Goal: Task Accomplishment & Management: Complete application form

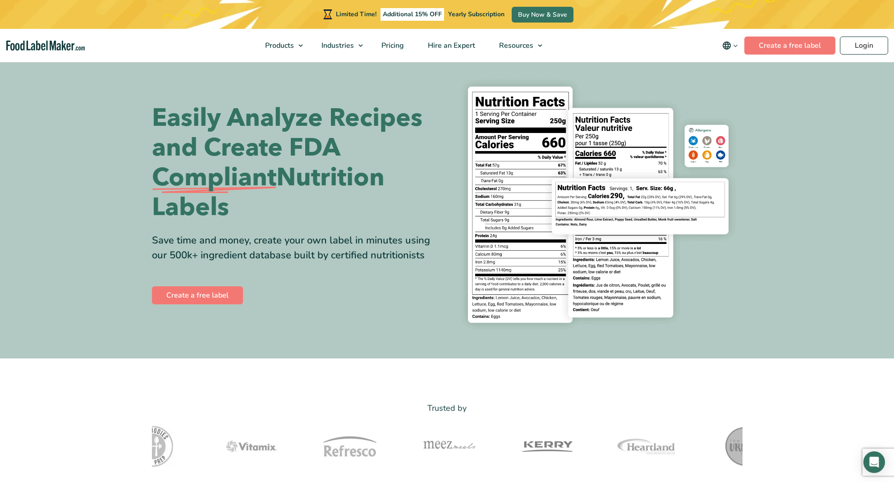
scroll to position [9, 0]
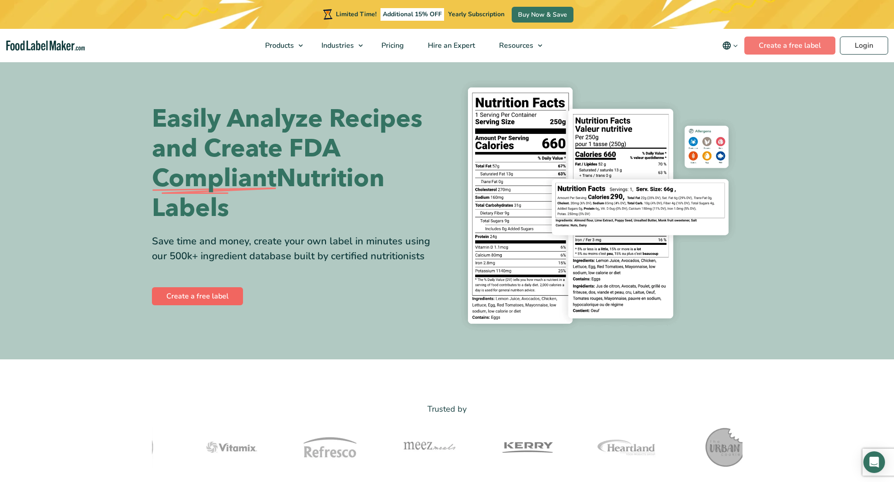
click at [202, 296] on link "Create a free label" at bounding box center [197, 296] width 91 height 18
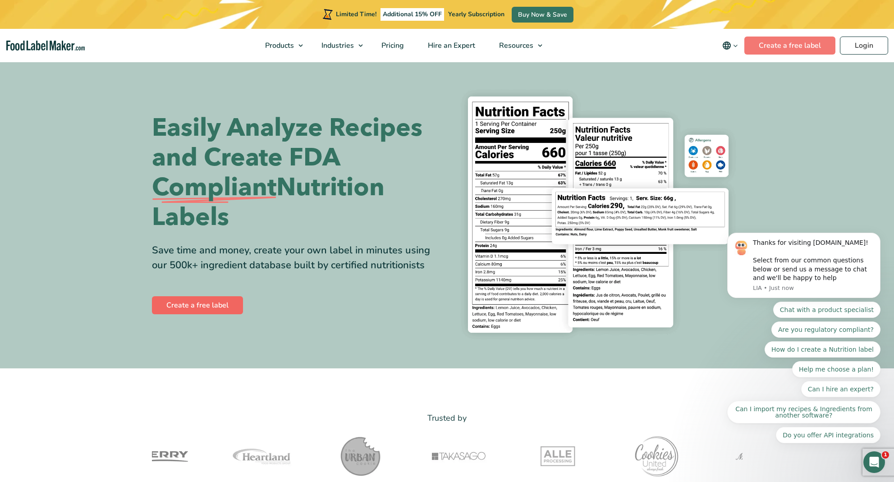
click at [192, 309] on link "Create a free label" at bounding box center [197, 305] width 91 height 18
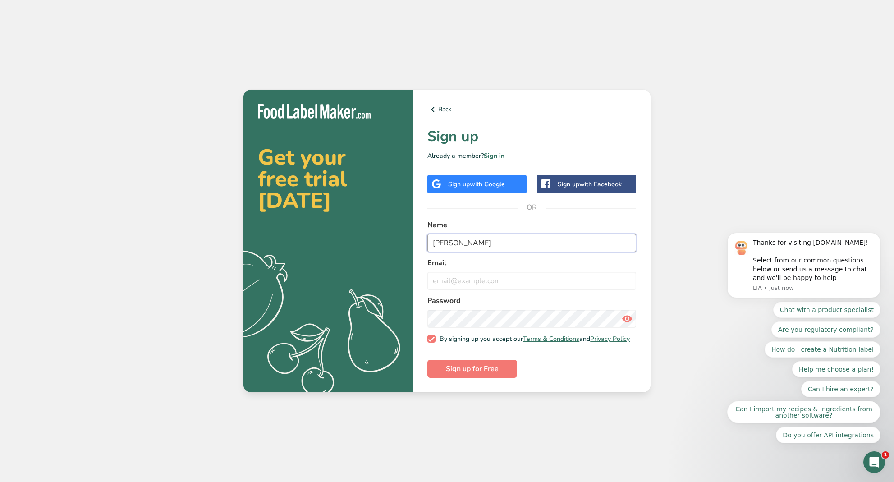
type input "[PERSON_NAME]"
type input "[EMAIL_ADDRESS][DOMAIN_NAME]"
click at [480, 366] on span "Sign up for Free" at bounding box center [472, 368] width 53 height 11
click at [879, 235] on icon "Dismiss notification" at bounding box center [877, 235] width 5 height 5
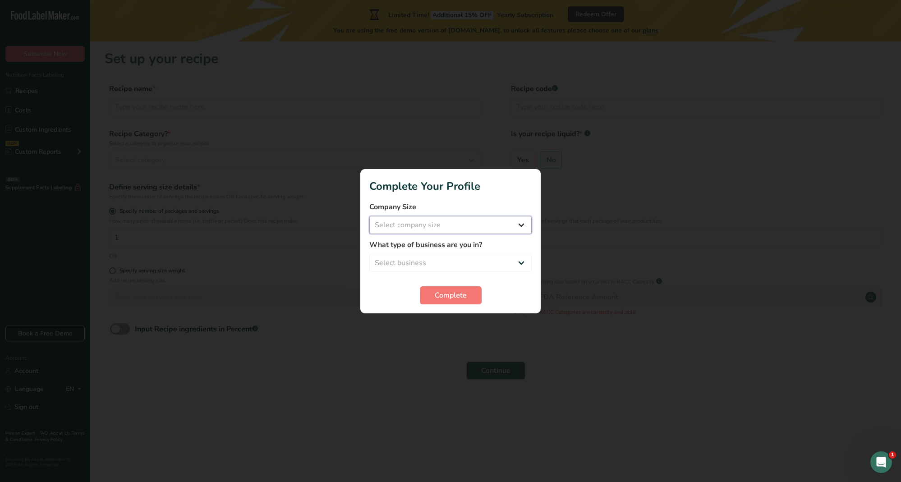
select select "1"
select select "3"
click at [447, 299] on span "Complete" at bounding box center [451, 295] width 32 height 11
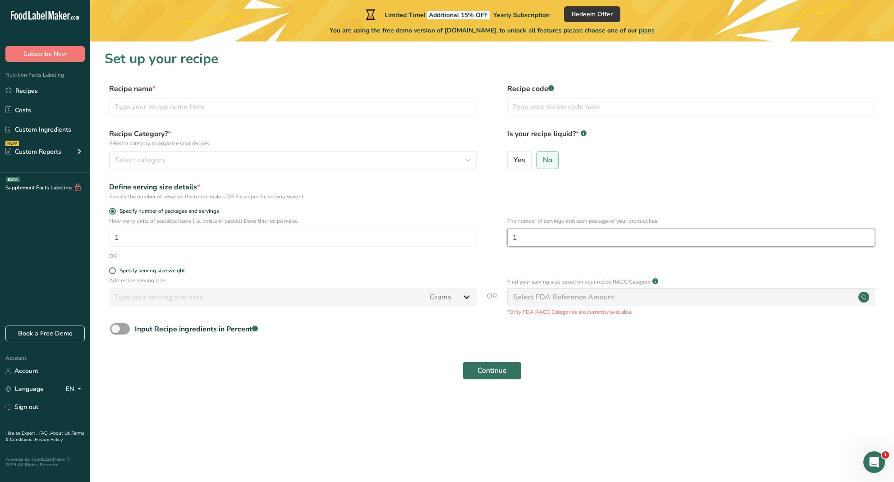
click at [540, 239] on input "1" at bounding box center [691, 238] width 368 height 18
type input "12"
click at [477, 247] on div "How many units of sealable items (i.e. bottle or packet) Does this recipe make.…" at bounding box center [492, 234] width 775 height 35
click at [157, 103] on input "text" at bounding box center [293, 107] width 368 height 18
type input "Buttery Croissants"
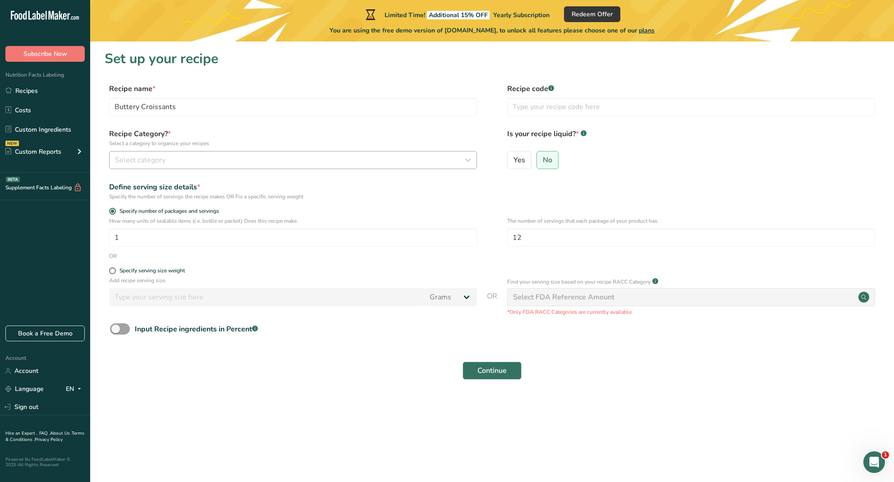
click at [140, 161] on span "Select category" at bounding box center [140, 160] width 50 height 11
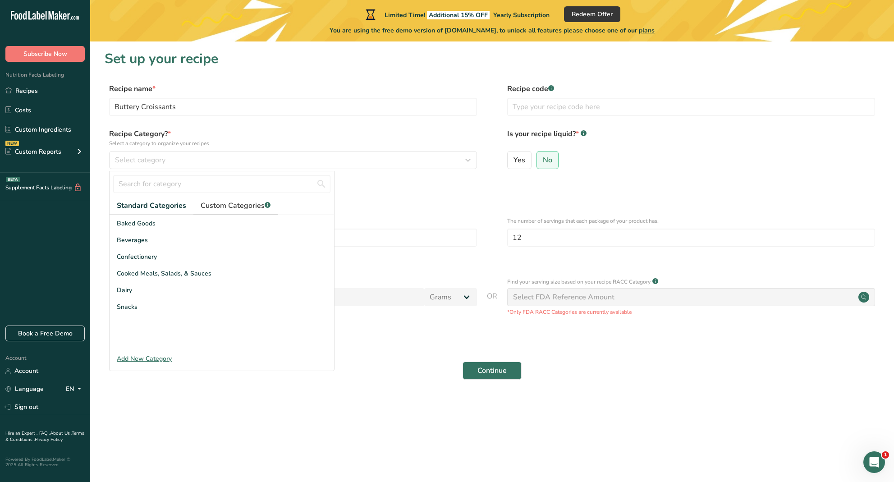
click at [214, 205] on span "Custom Categories .a-a{fill:#347362;}.b-a{fill:#fff;}" at bounding box center [236, 205] width 70 height 11
click at [165, 356] on div "Add New Category" at bounding box center [222, 358] width 224 height 9
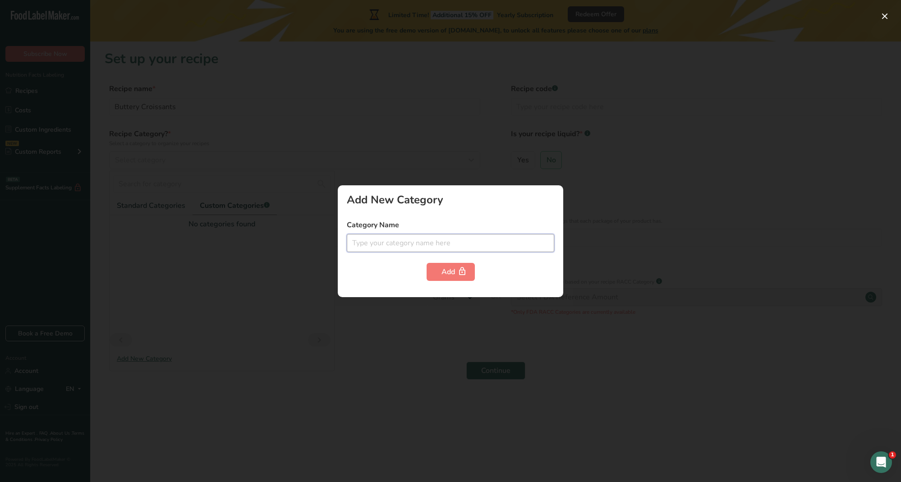
click at [427, 249] on input "text" at bounding box center [450, 243] width 207 height 18
type input "Croissants"
click at [468, 278] on button "Add" at bounding box center [450, 272] width 48 height 18
click at [354, 178] on div at bounding box center [450, 241] width 901 height 482
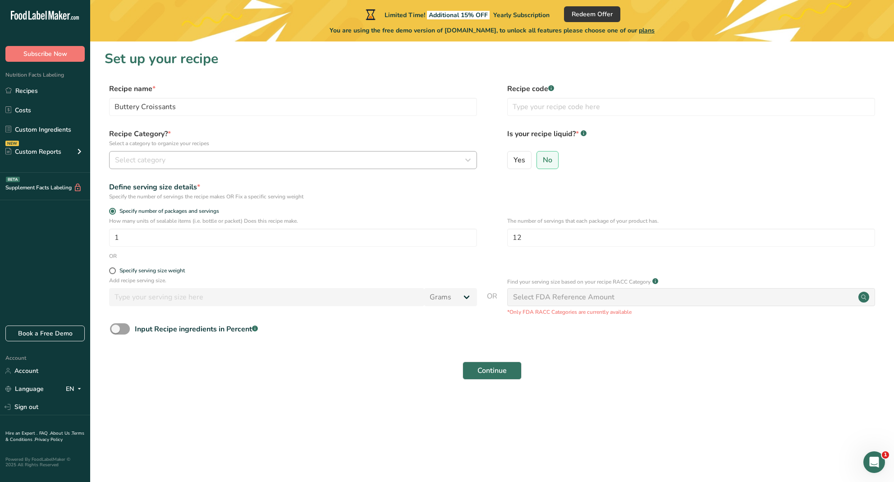
click at [198, 157] on div "Select category" at bounding box center [290, 160] width 351 height 11
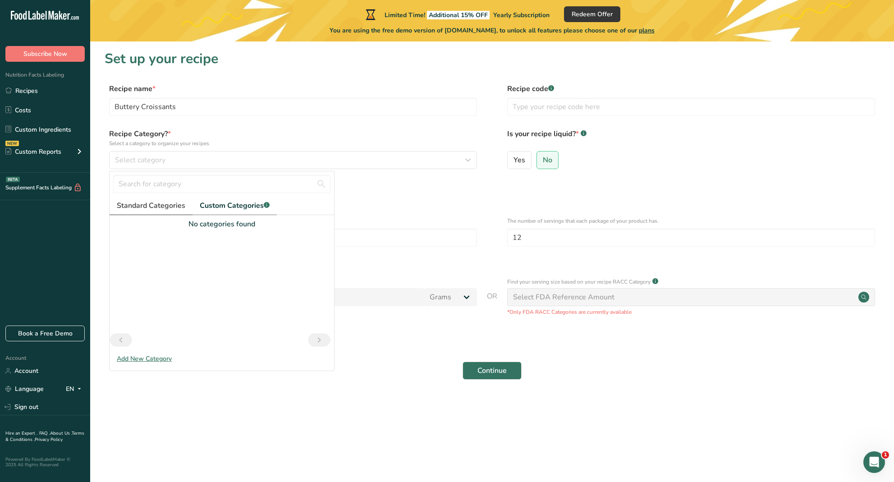
click at [148, 201] on span "Standard Categories" at bounding box center [151, 205] width 69 height 11
click at [162, 184] on input "text" at bounding box center [221, 184] width 217 height 18
type input "c"
click at [165, 224] on div "Baked Goods" at bounding box center [222, 223] width 224 height 17
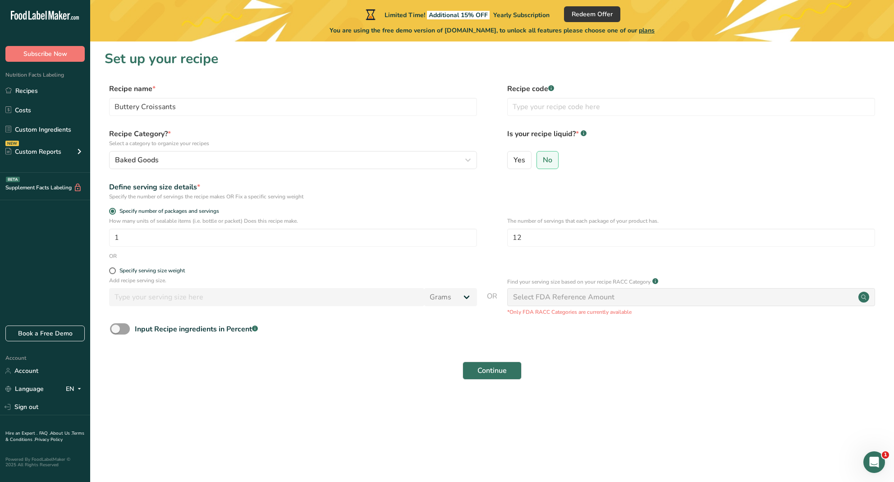
scroll to position [0, 0]
click at [501, 377] on button "Continue" at bounding box center [491, 370] width 59 height 18
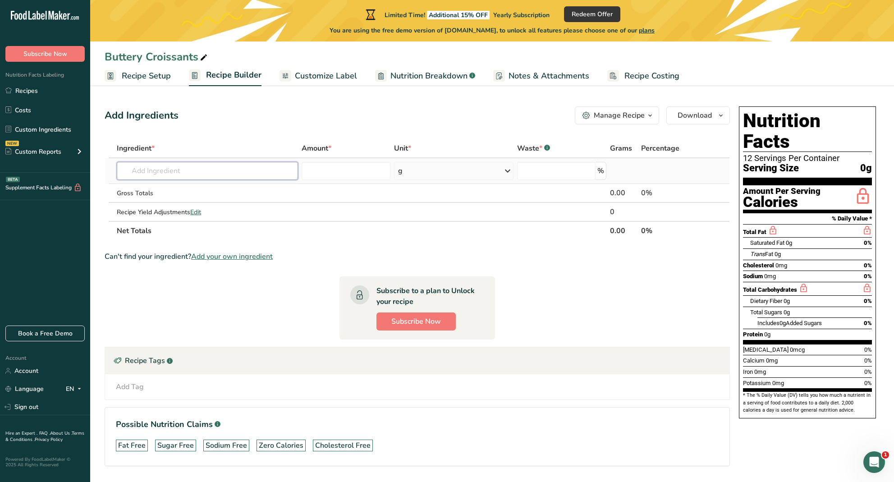
click at [169, 174] on input "text" at bounding box center [207, 171] width 181 height 18
drag, startPoint x: 183, startPoint y: 173, endPoint x: 119, endPoint y: 173, distance: 64.0
click at [119, 173] on input "instant yeast" at bounding box center [207, 171] width 181 height 18
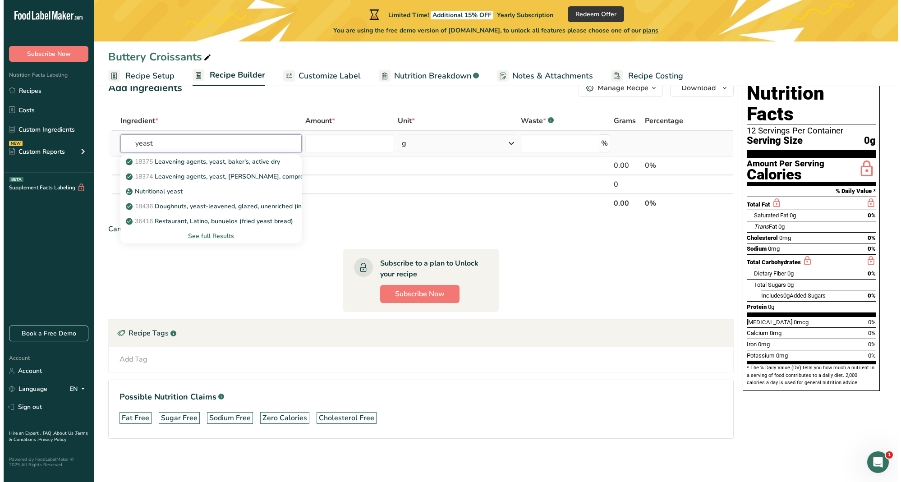
scroll to position [27, 0]
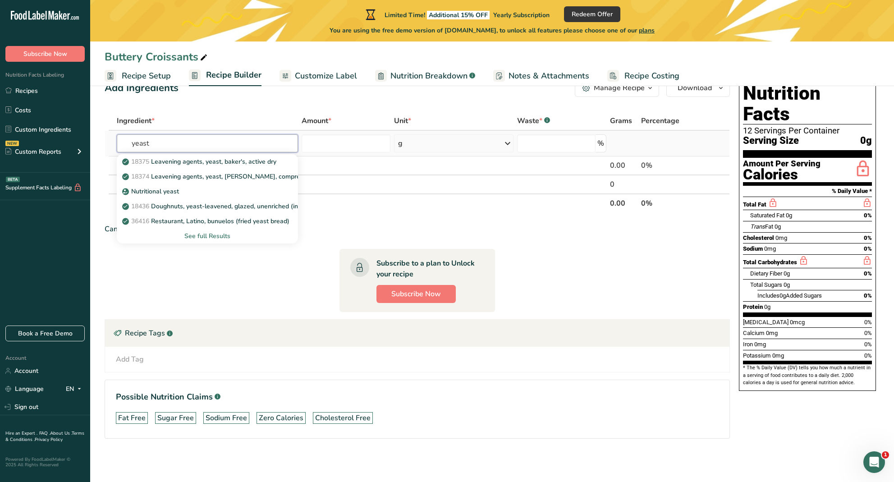
type input "yeast"
click at [204, 234] on div "See full Results" at bounding box center [207, 235] width 167 height 9
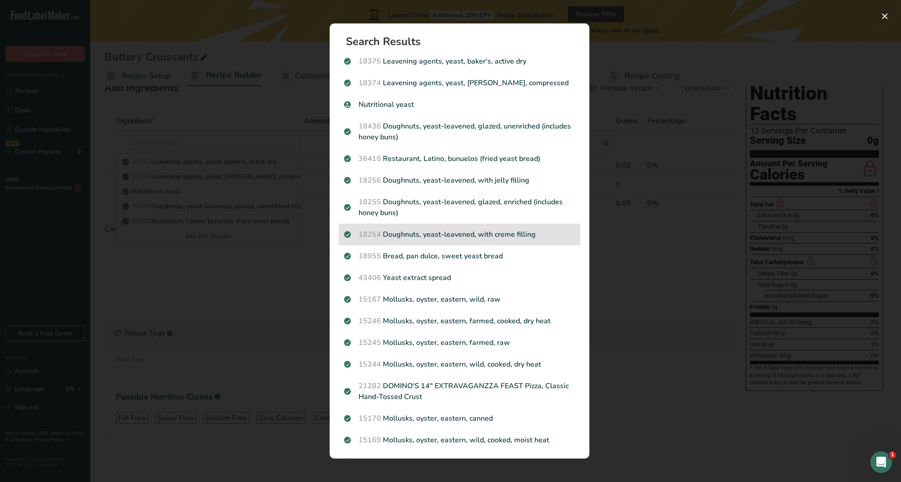
scroll to position [0, 0]
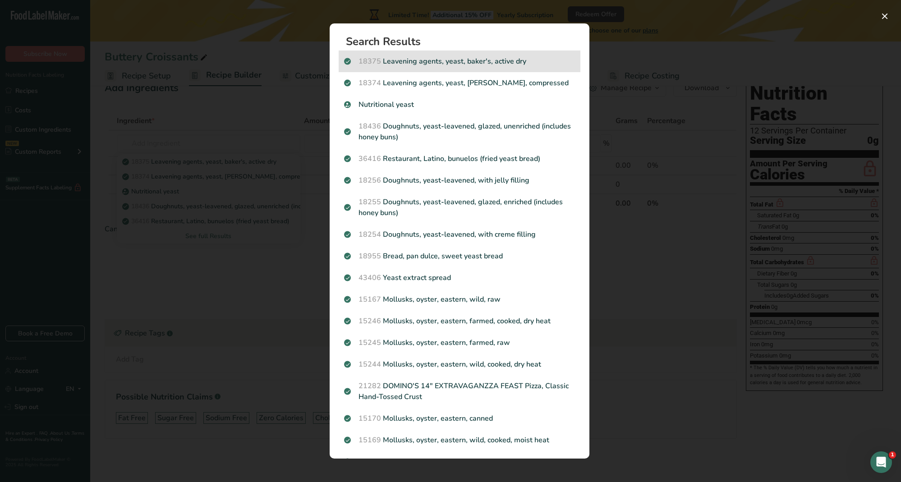
click at [466, 65] on p "18375 Leavening agents, yeast, [PERSON_NAME], active dry" at bounding box center [459, 61] width 231 height 11
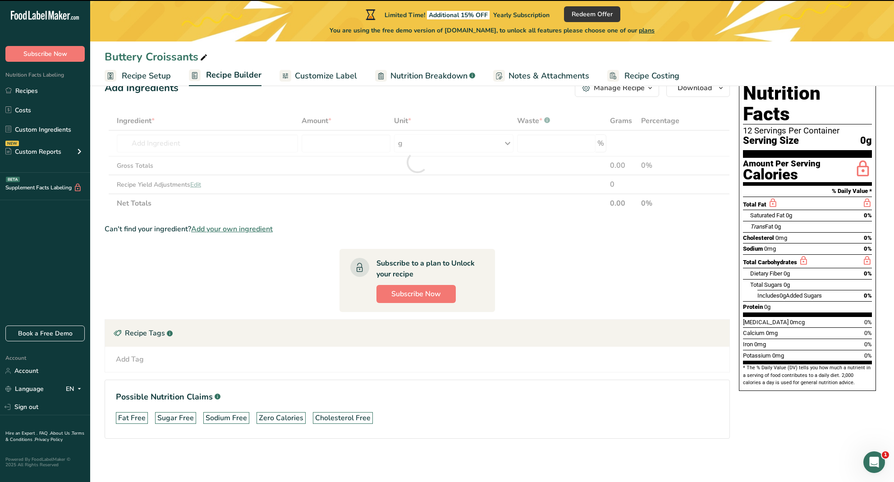
type input "0"
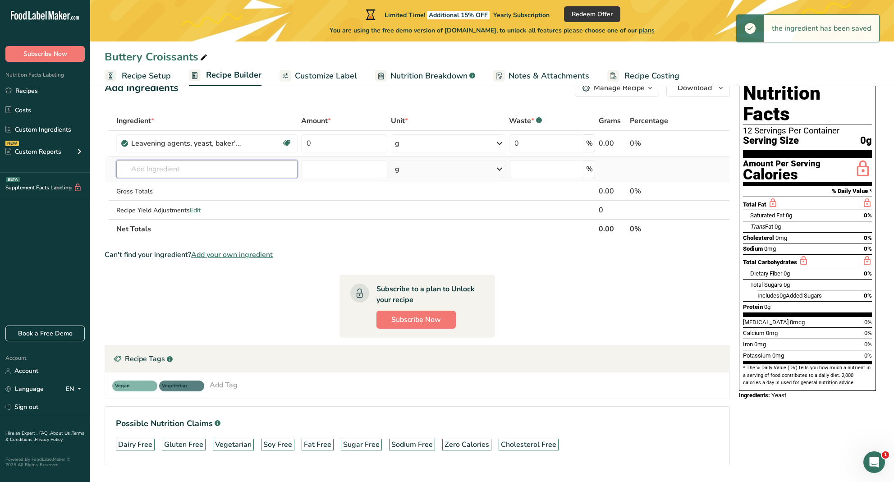
click at [207, 167] on input "text" at bounding box center [206, 169] width 181 height 18
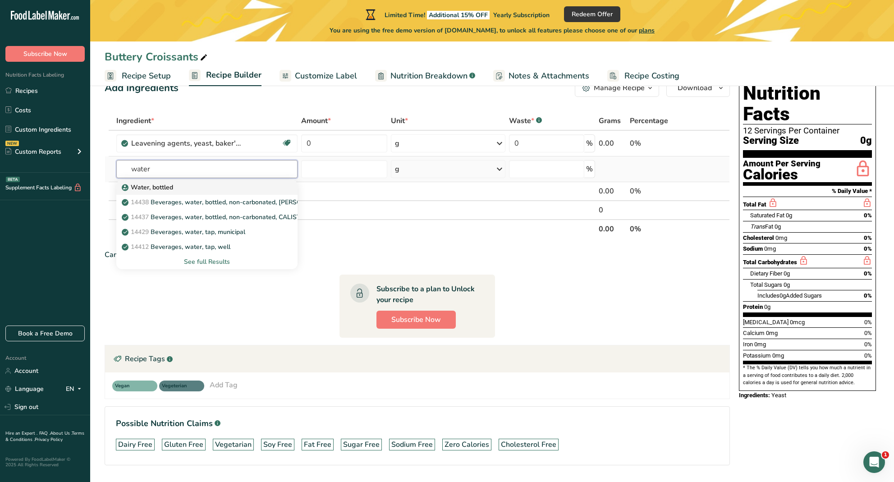
type input "water"
click at [194, 187] on div "Water, bottled" at bounding box center [199, 187] width 152 height 9
type input "Water, bottled"
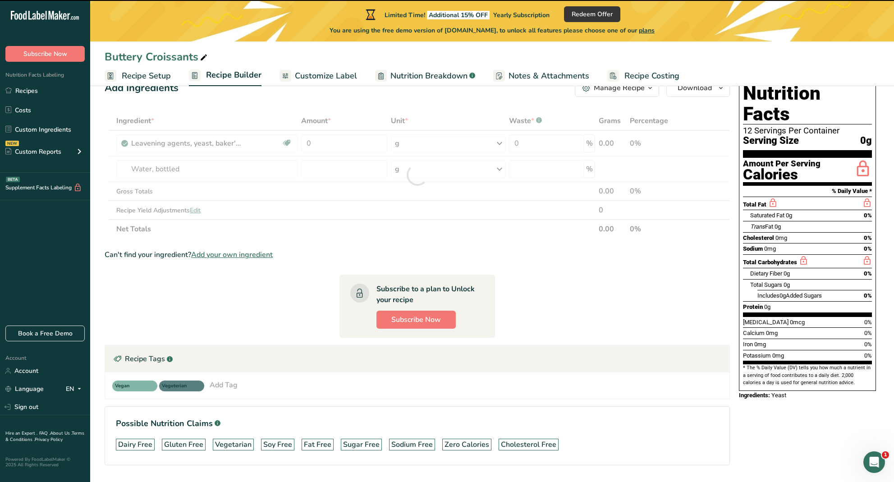
type input "0"
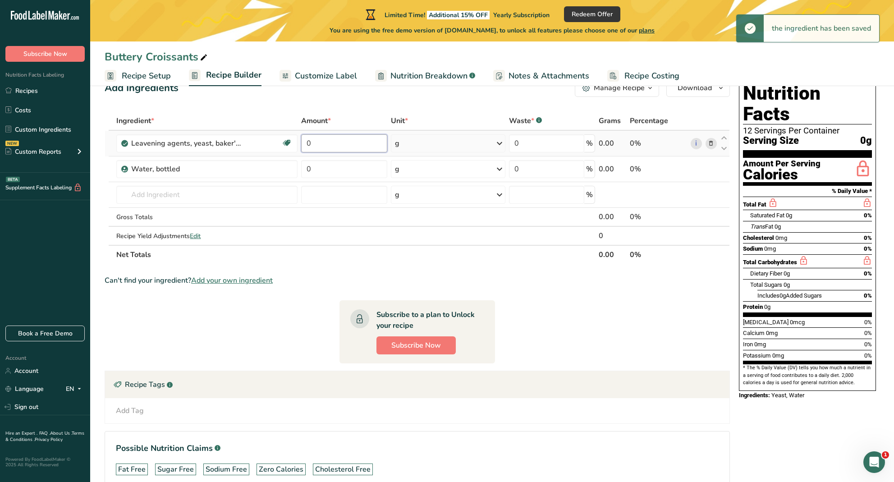
click at [345, 140] on input "0" at bounding box center [344, 143] width 86 height 18
type input "2.25"
click at [408, 144] on div "Ingredient * Amount * Unit * Waste * .a-a{fill:#347362;}.b-a{fill:#fff;} Grams …" at bounding box center [417, 187] width 625 height 153
click at [410, 144] on div "g" at bounding box center [448, 143] width 114 height 18
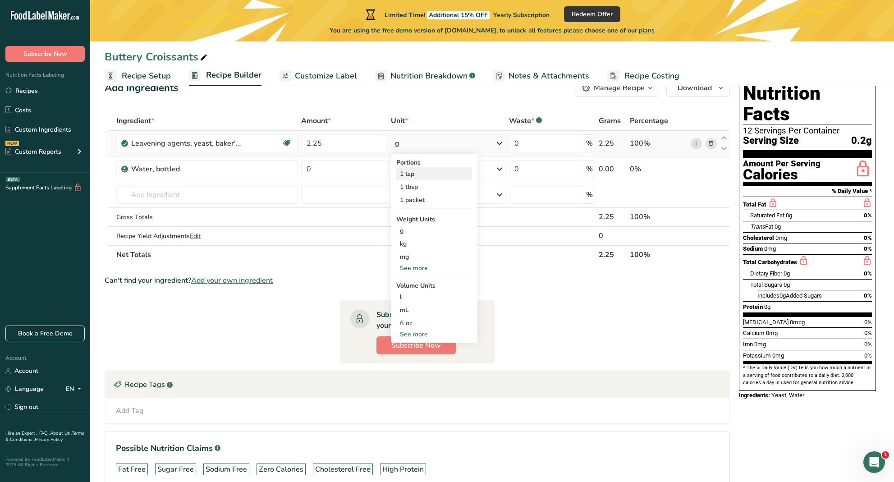
click at [420, 173] on div "1 tsp" at bounding box center [434, 173] width 76 height 13
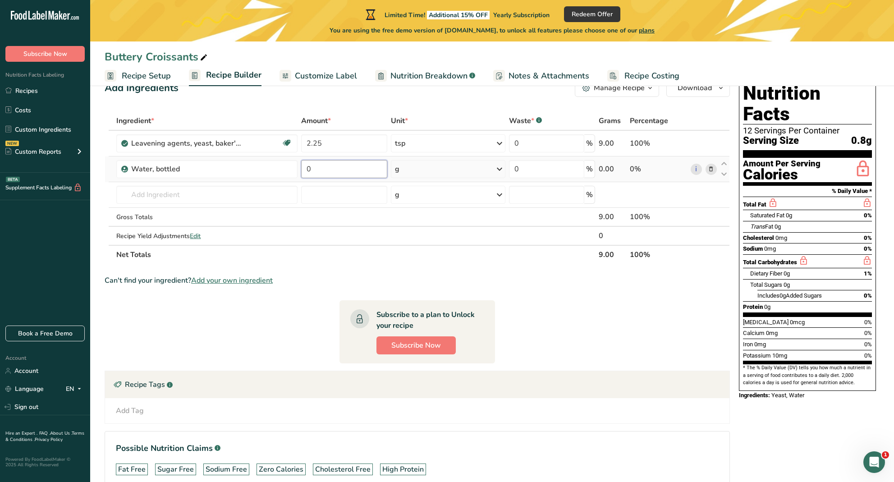
click at [333, 166] on input "0" at bounding box center [344, 169] width 86 height 18
click at [414, 167] on div "Ingredient * Amount * Unit * Waste * .a-a{fill:#347362;}.b-a{fill:#fff;} Grams …" at bounding box center [417, 187] width 625 height 153
click at [416, 167] on div "g" at bounding box center [448, 169] width 115 height 18
drag, startPoint x: 330, startPoint y: 165, endPoint x: 298, endPoint y: 168, distance: 32.1
click at [298, 168] on tr "Water, bottled 0.5 g Weight Units g kg mg See more Volume Units l Volume units …" at bounding box center [417, 169] width 624 height 26
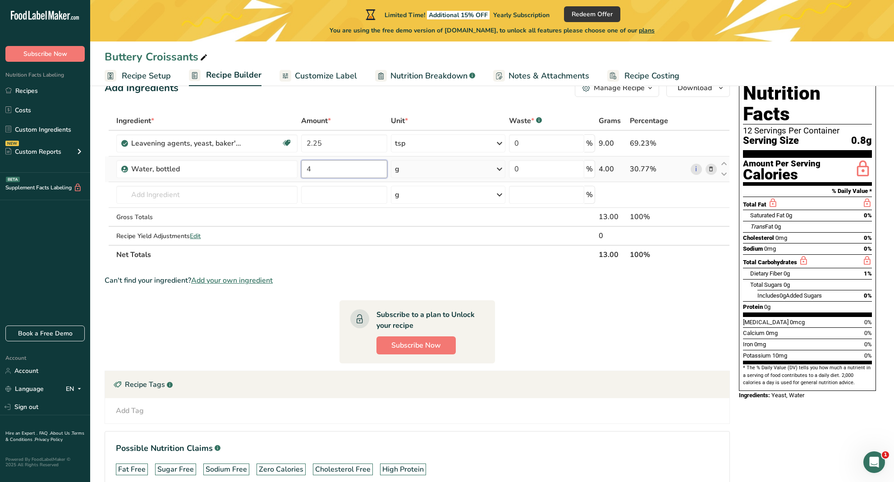
type input "4"
click at [430, 170] on div "Ingredient * Amount * Unit * Waste * .a-a{fill:#347362;}.b-a{fill:#fff;} Grams …" at bounding box center [417, 187] width 625 height 153
click at [430, 169] on div "g" at bounding box center [448, 169] width 115 height 18
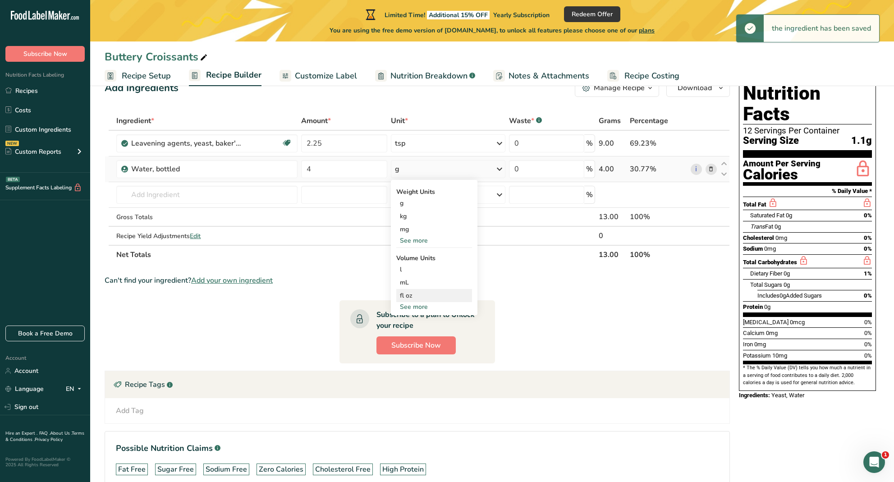
click at [421, 295] on div "fl oz" at bounding box center [434, 295] width 69 height 9
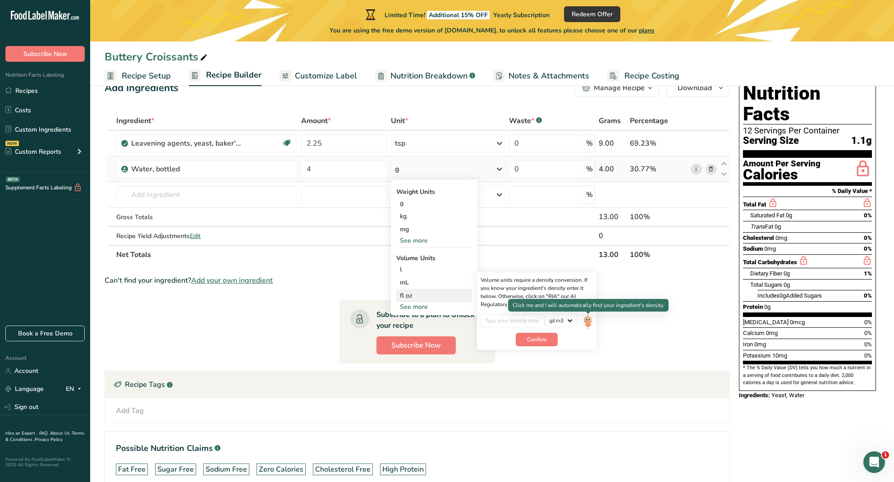
click at [589, 323] on img at bounding box center [588, 322] width 10 height 16
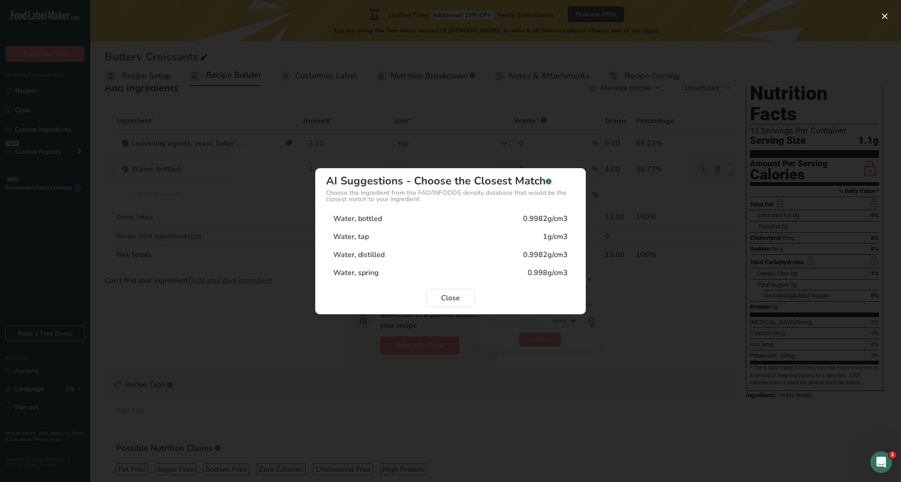
click at [442, 217] on div "Water, bottled 0.9982g/cm3" at bounding box center [450, 219] width 249 height 18
type input "0.9982"
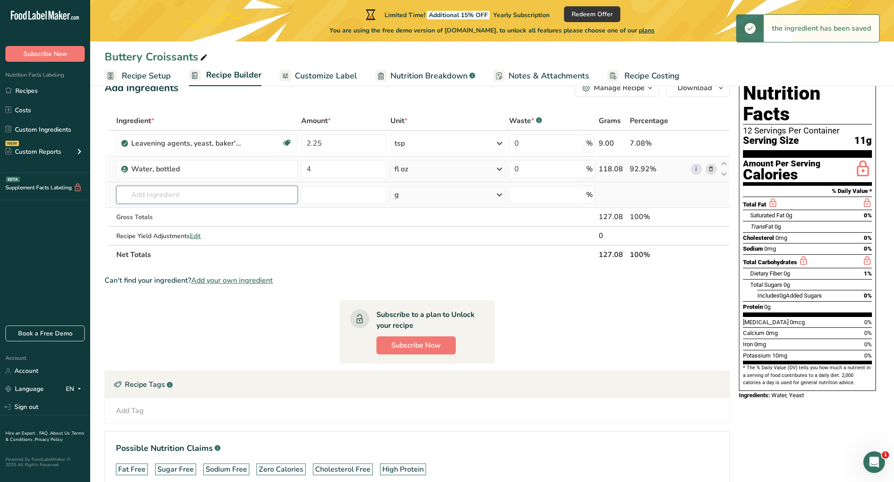
click at [202, 197] on input "text" at bounding box center [206, 195] width 181 height 18
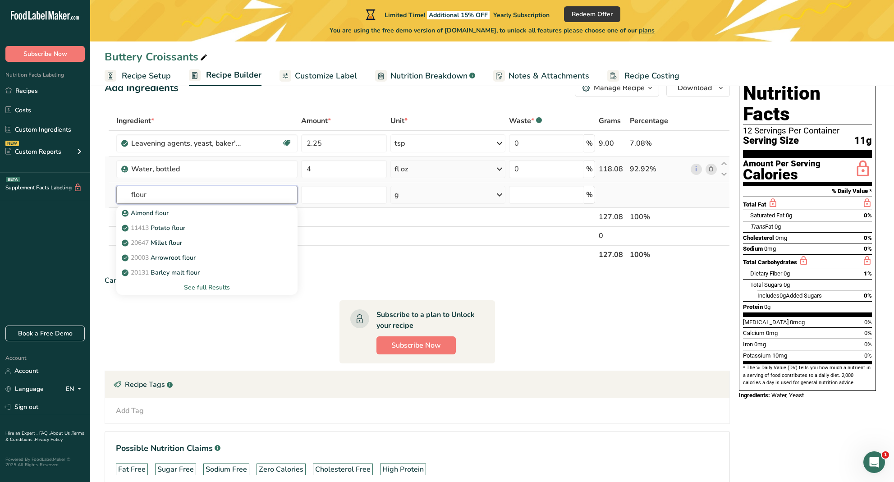
type input "flour"
click at [219, 284] on div "See full Results" at bounding box center [206, 287] width 166 height 9
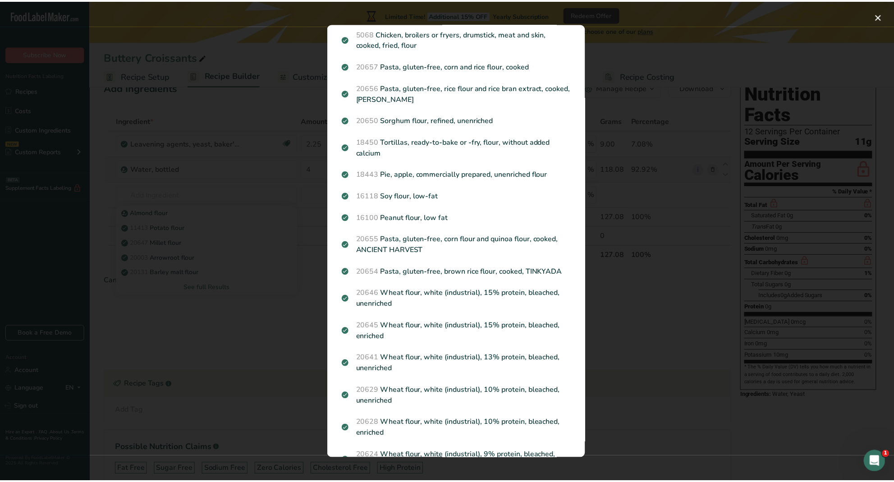
scroll to position [910, 0]
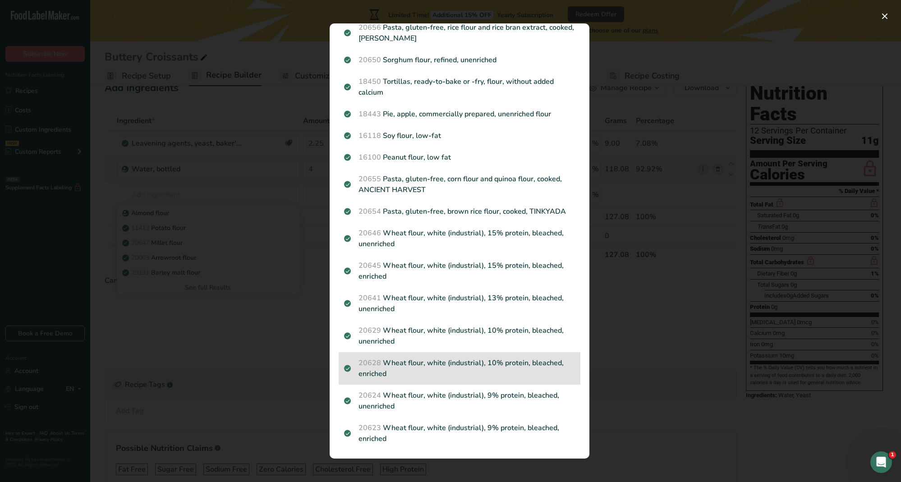
click at [453, 359] on p "20628 Wheat flour, white (industrial), 10% protein, bleached, enriched" at bounding box center [459, 368] width 231 height 22
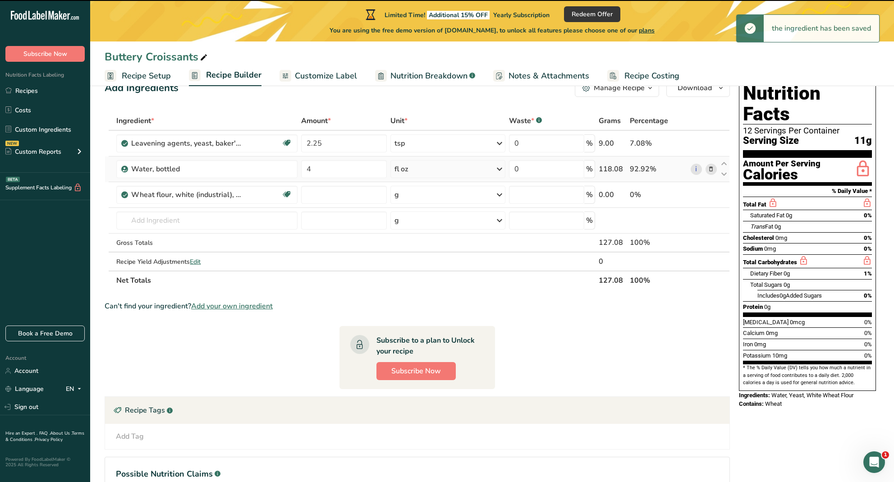
type input "0"
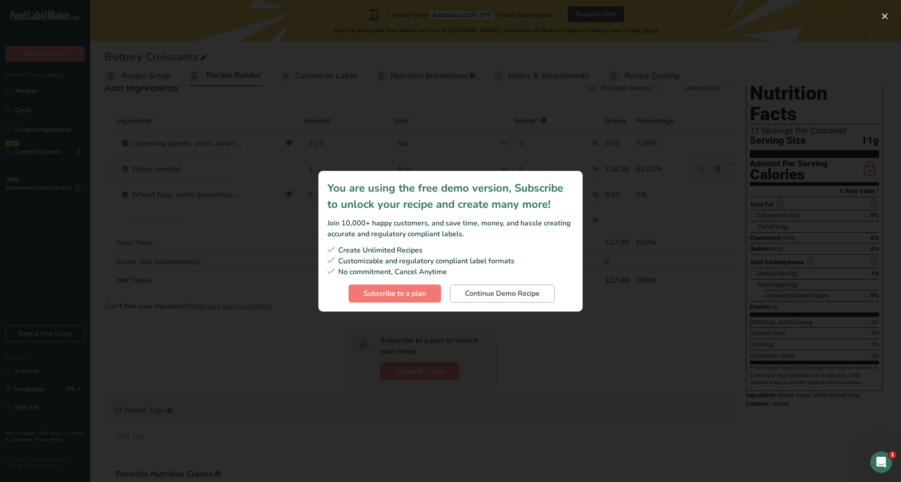
click at [535, 293] on span "Continue Demo Recipe" at bounding box center [502, 293] width 75 height 11
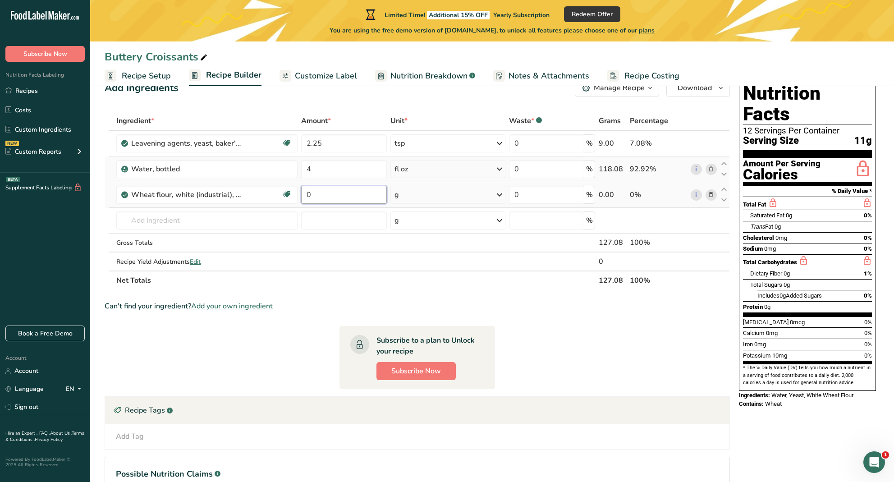
click at [336, 200] on input "0" at bounding box center [344, 195] width 86 height 18
drag, startPoint x: 333, startPoint y: 199, endPoint x: 295, endPoint y: 195, distance: 38.5
click at [295, 195] on tr "Wheat flour, white (industrial), 10% protein, bleached, enriched Dairy free Veg…" at bounding box center [417, 195] width 624 height 26
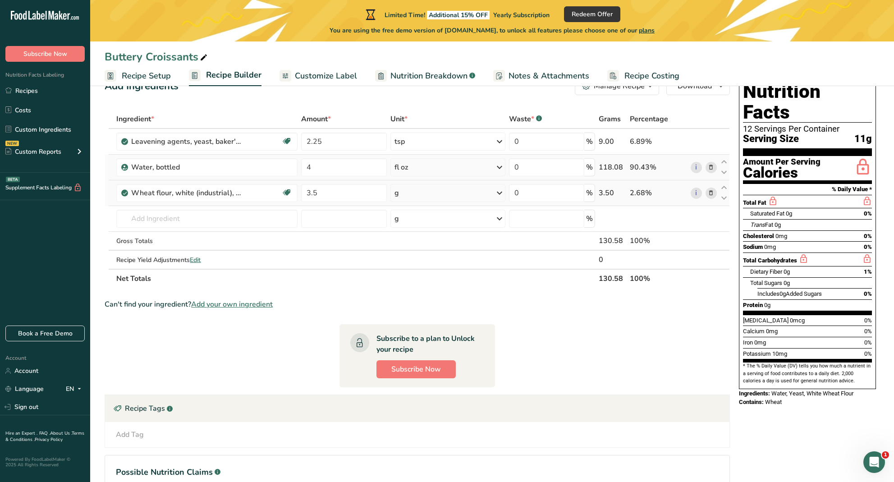
click at [429, 198] on div "Ingredient * Amount * Unit * Waste * .a-a{fill:#347362;}.b-a{fill:#fff;} Grams …" at bounding box center [417, 199] width 625 height 178
click at [429, 198] on div "g" at bounding box center [447, 193] width 115 height 18
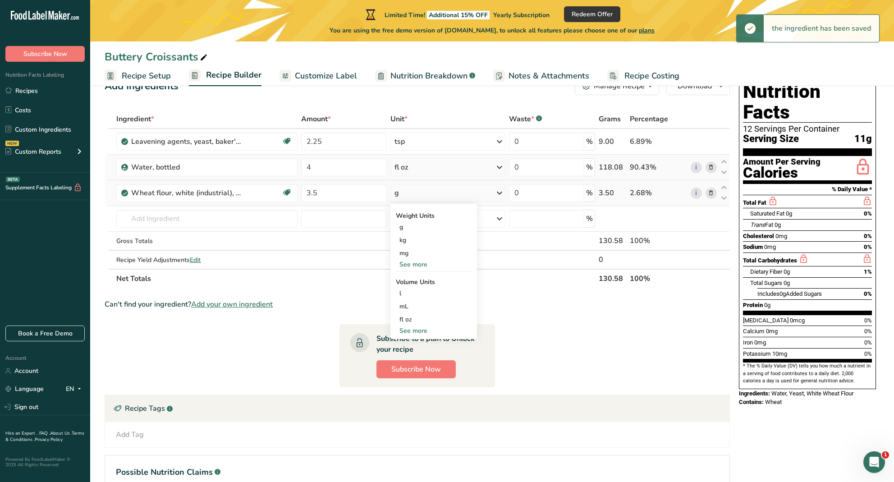
click at [417, 264] on div "See more" at bounding box center [434, 264] width 76 height 9
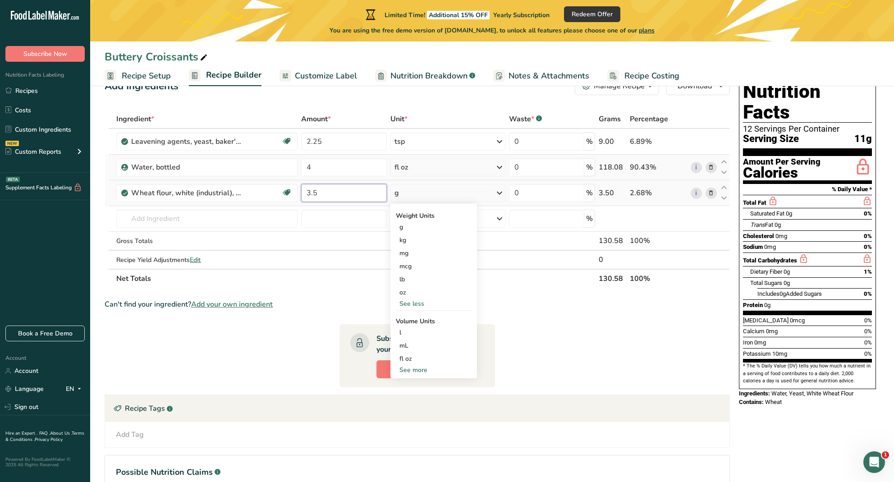
drag, startPoint x: 340, startPoint y: 198, endPoint x: 300, endPoint y: 193, distance: 40.0
click at [300, 193] on td "3.5" at bounding box center [343, 193] width 89 height 26
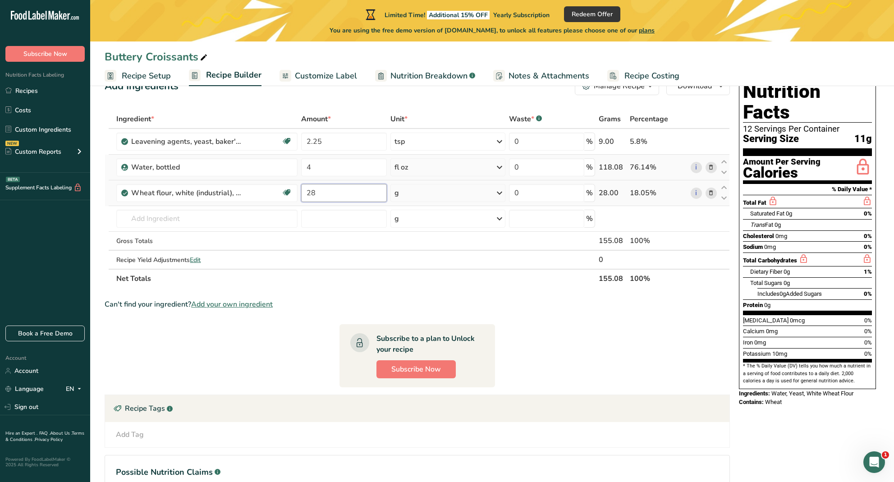
type input "28"
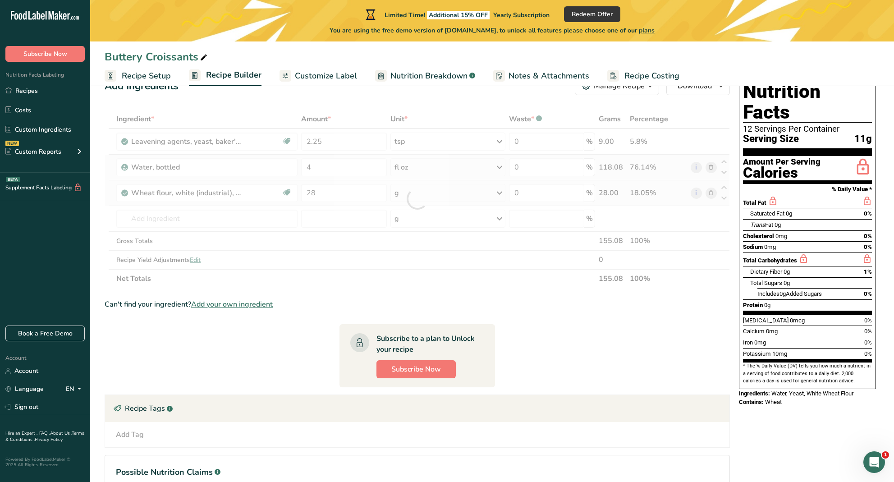
click at [465, 196] on div "Ingredient * Amount * Unit * Waste * .a-a{fill:#347362;}.b-a{fill:#fff;} Grams …" at bounding box center [417, 199] width 625 height 178
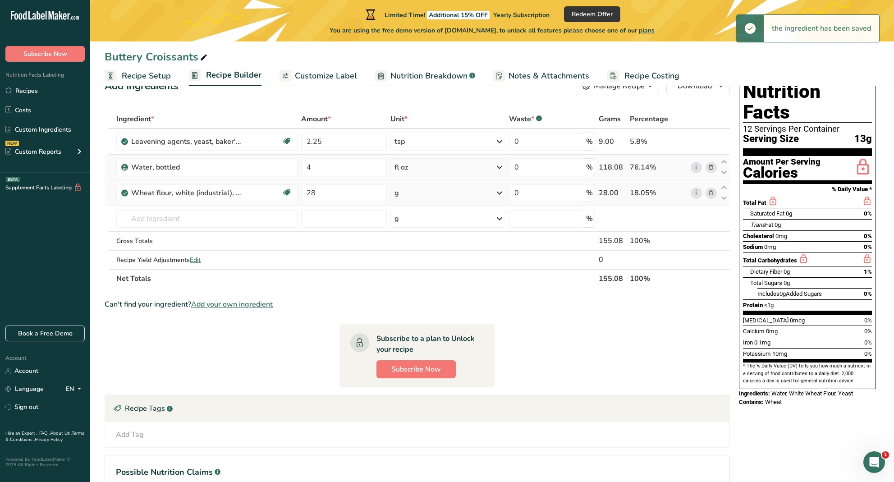
click at [482, 194] on div "g" at bounding box center [447, 193] width 115 height 18
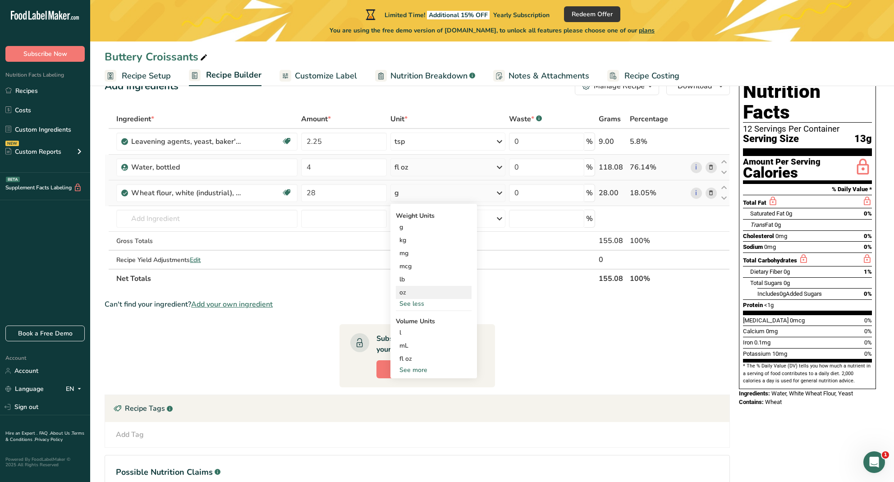
click at [424, 290] on div "oz" at bounding box center [434, 292] width 76 height 13
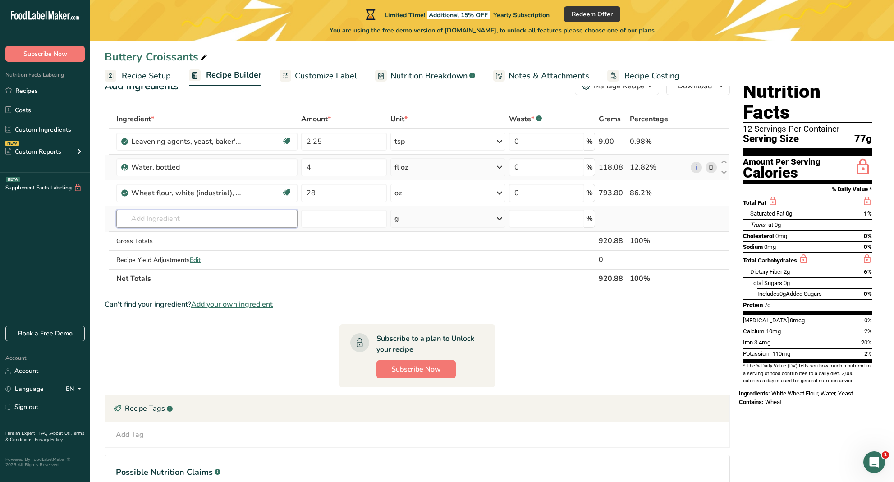
click at [188, 219] on input "text" at bounding box center [206, 219] width 181 height 18
type input "sugar"
click at [209, 298] on div "19335 [GEOGRAPHIC_DATA], granulated" at bounding box center [199, 296] width 152 height 9
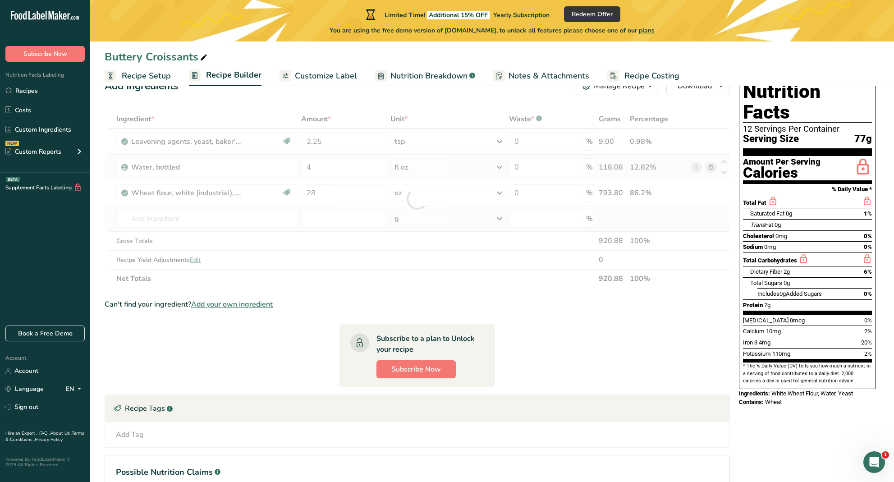
type input "Sugars, granulated"
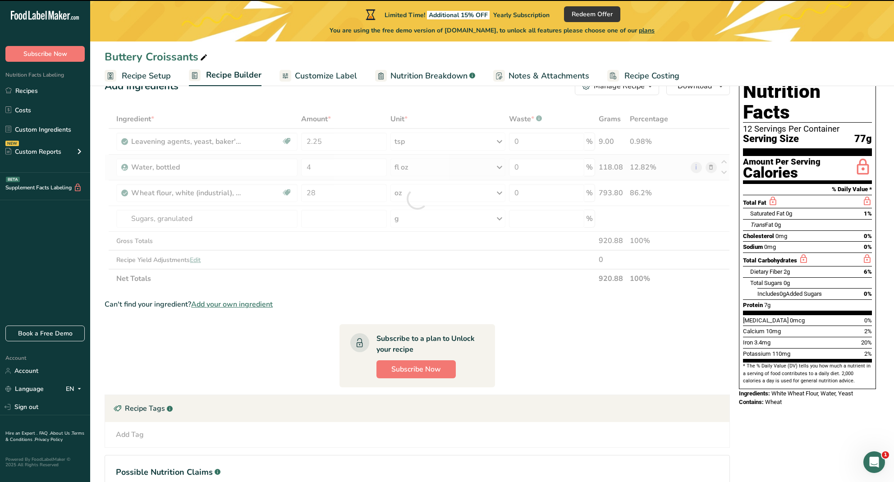
type input "0"
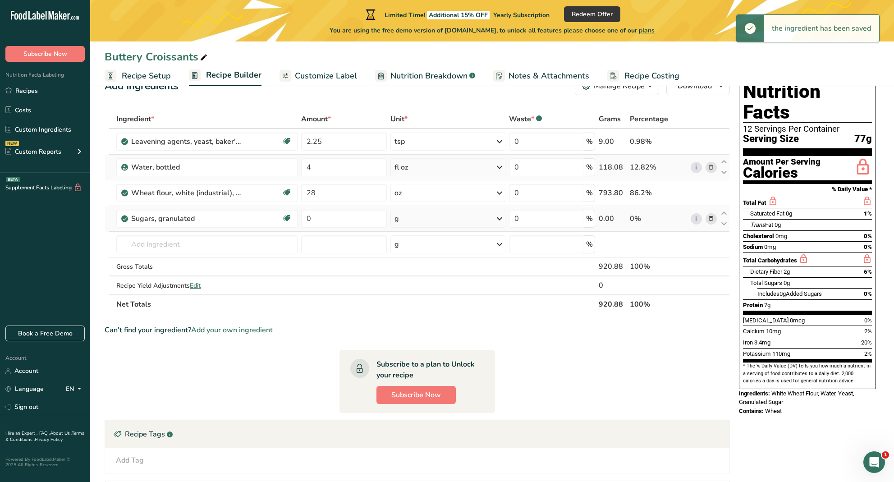
click at [433, 221] on div "g" at bounding box center [447, 219] width 115 height 18
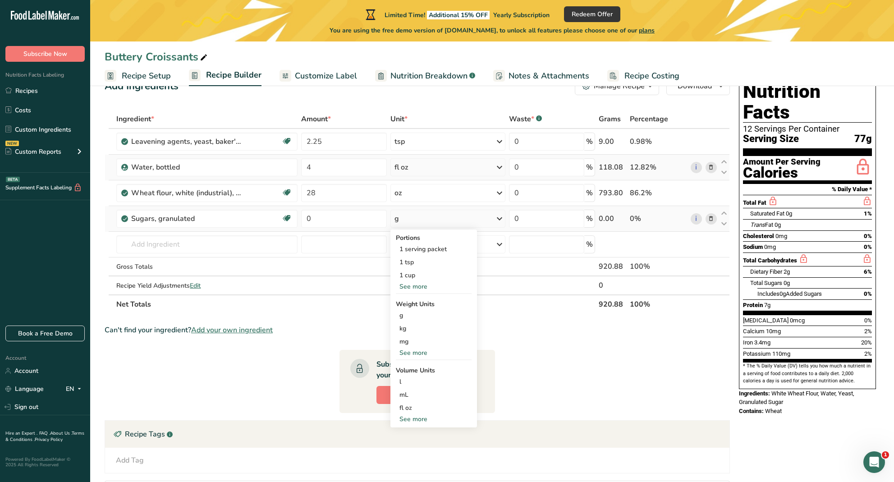
click at [424, 286] on div "See more" at bounding box center [434, 286] width 76 height 9
click at [421, 274] on div "1 cup" at bounding box center [434, 275] width 76 height 13
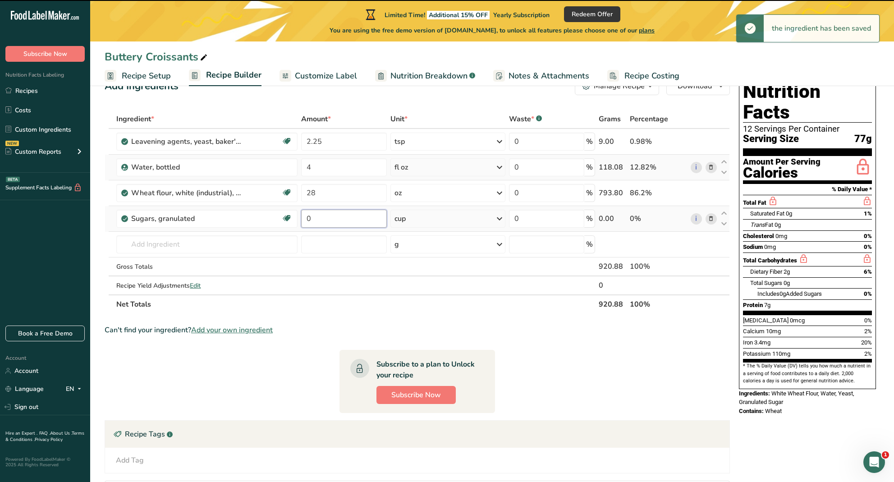
click at [325, 221] on input "0" at bounding box center [344, 219] width 86 height 18
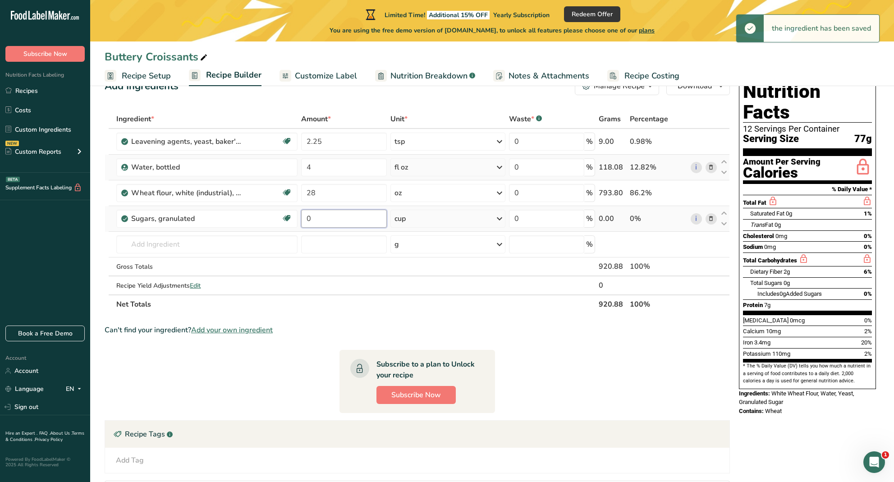
click at [325, 221] on input "0" at bounding box center [344, 219] width 86 height 18
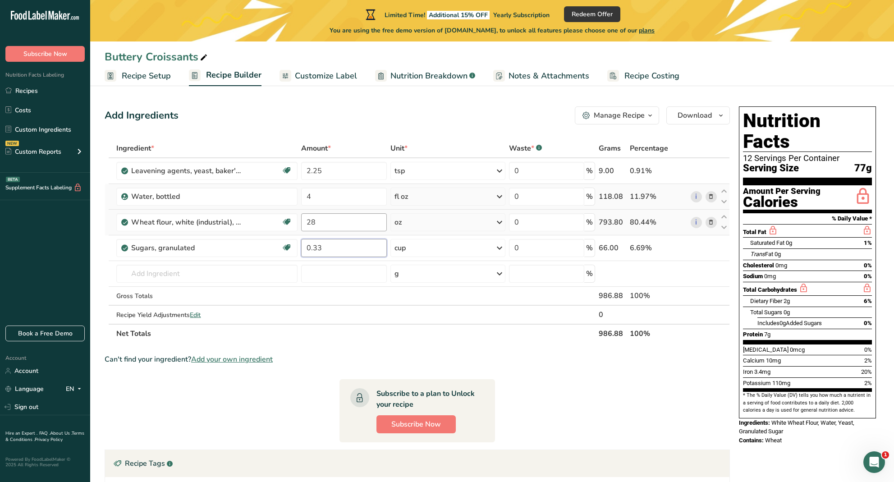
scroll to position [0, 0]
type input "0.33"
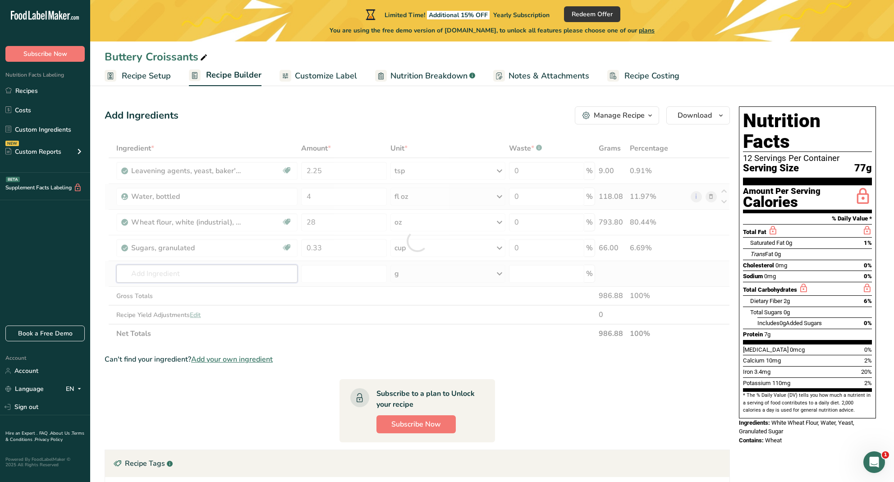
click at [206, 274] on div "Ingredient * Amount * Unit * Waste * .a-a{fill:#347362;}.b-a{fill:#fff;} Grams …" at bounding box center [417, 241] width 625 height 204
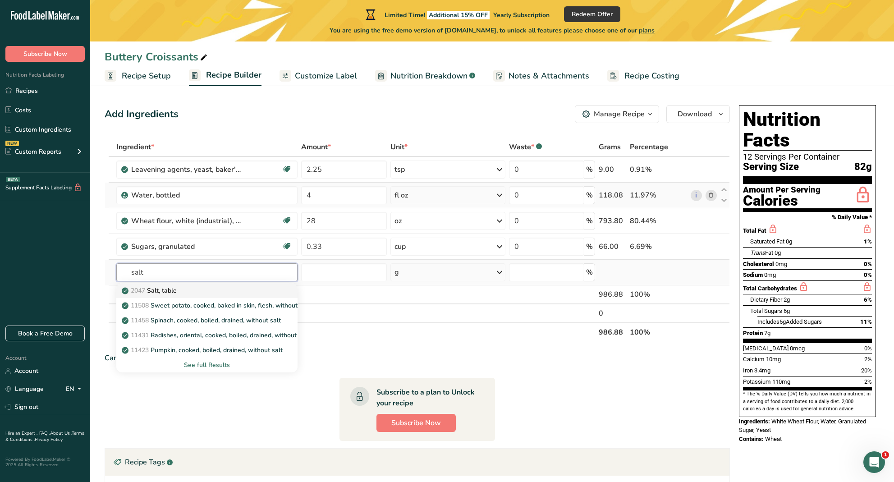
scroll to position [0, 0]
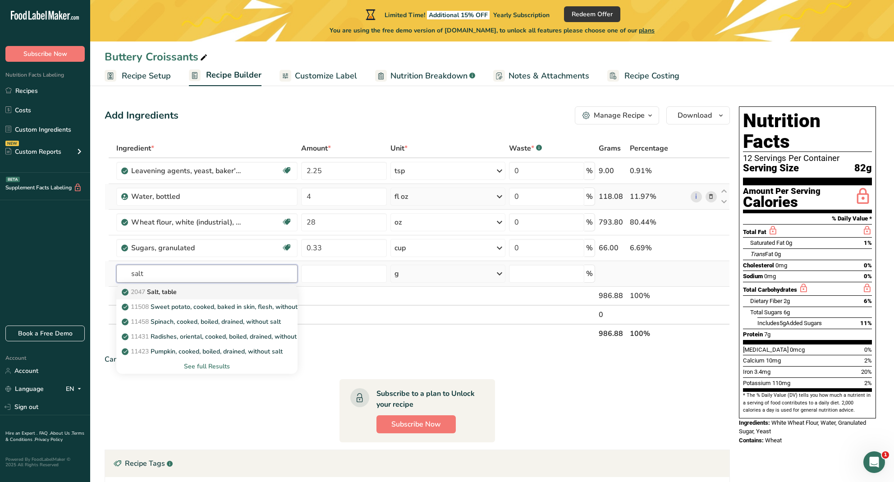
type input "salt"
click at [213, 291] on div "2047 Salt, table" at bounding box center [199, 291] width 152 height 9
type input "Salt, table"
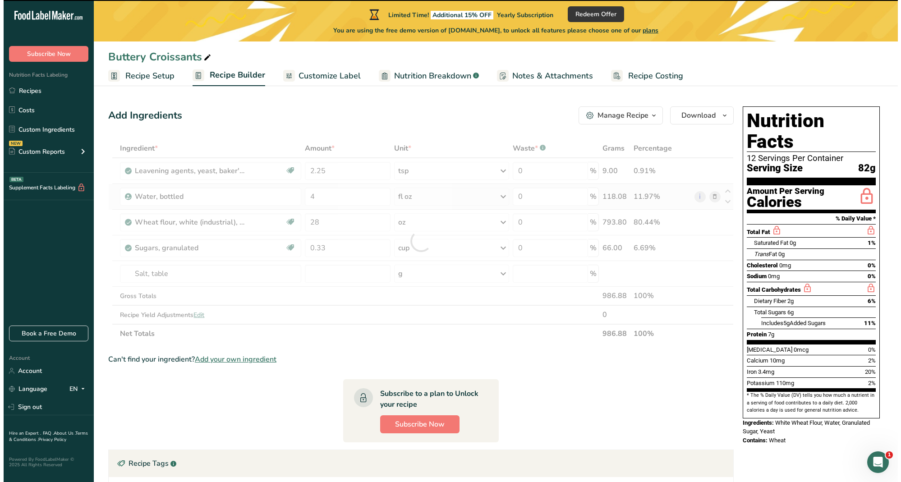
scroll to position [0, 0]
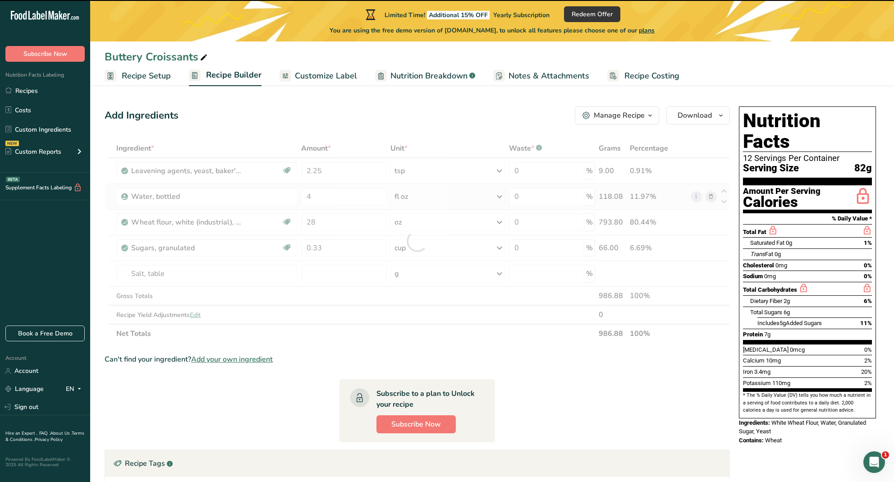
type input "0"
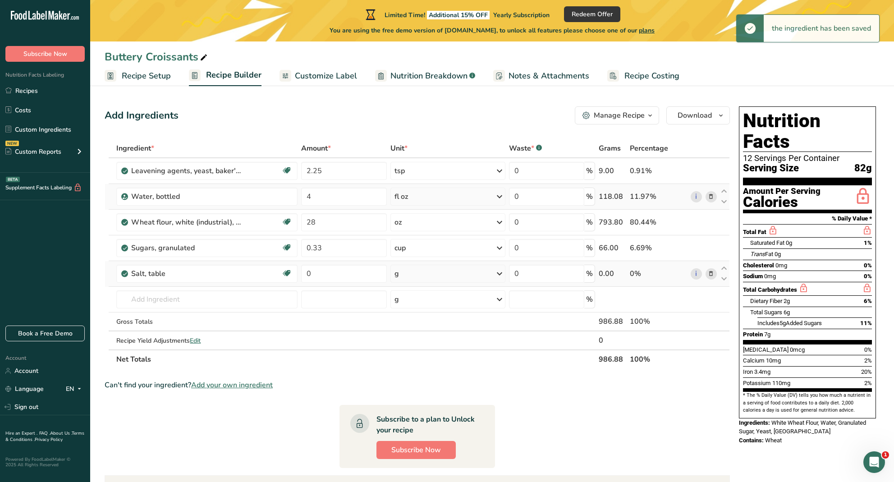
click at [418, 275] on div "g" at bounding box center [447, 274] width 115 height 18
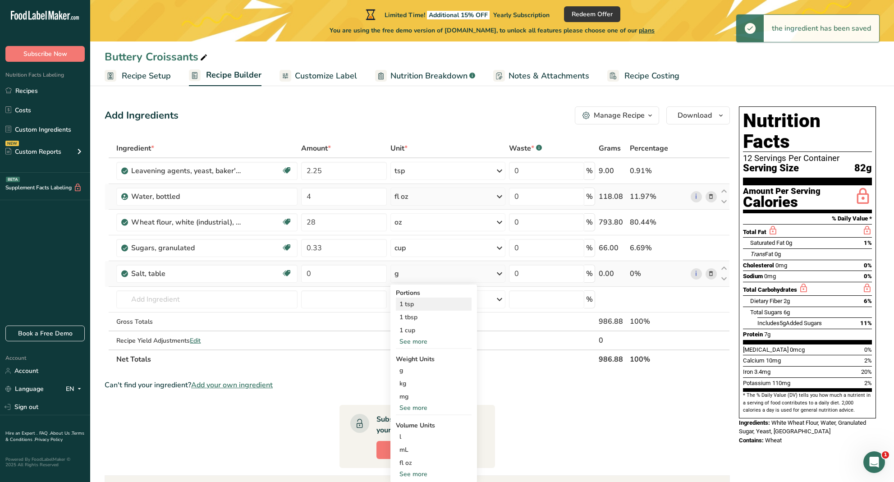
click at [416, 302] on div "1 tsp" at bounding box center [434, 303] width 76 height 13
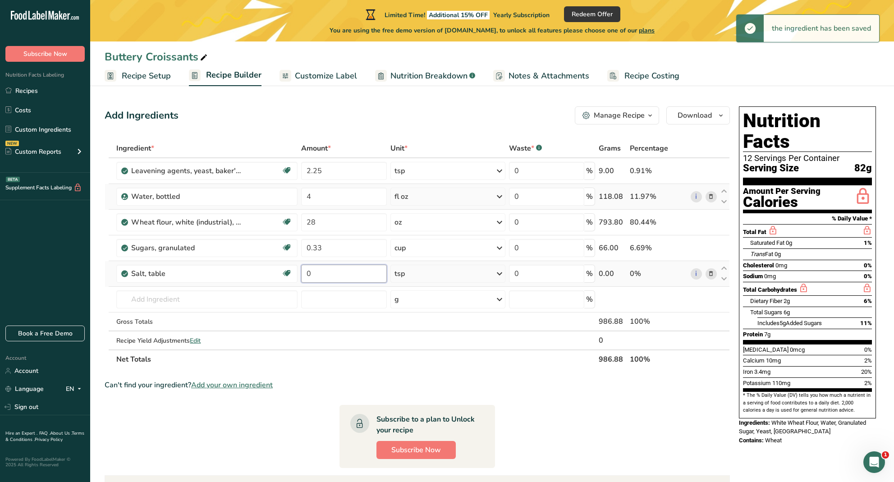
click at [336, 278] on input "0" at bounding box center [344, 274] width 86 height 18
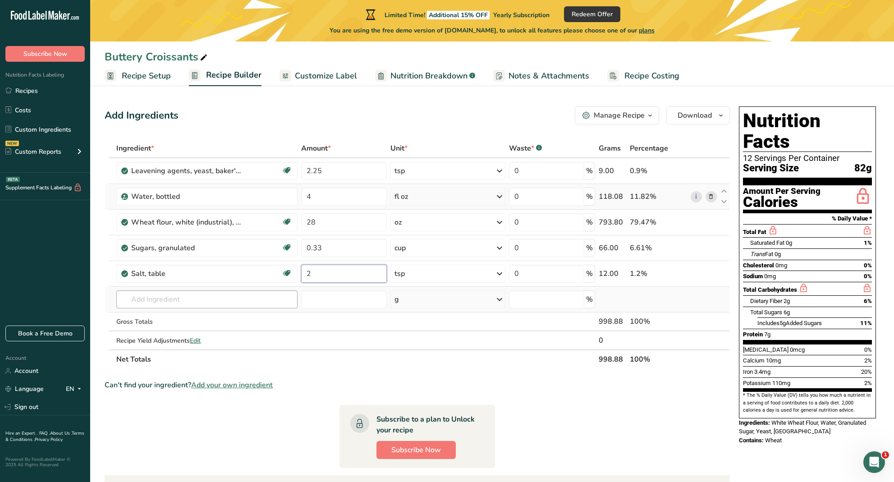
type input "2"
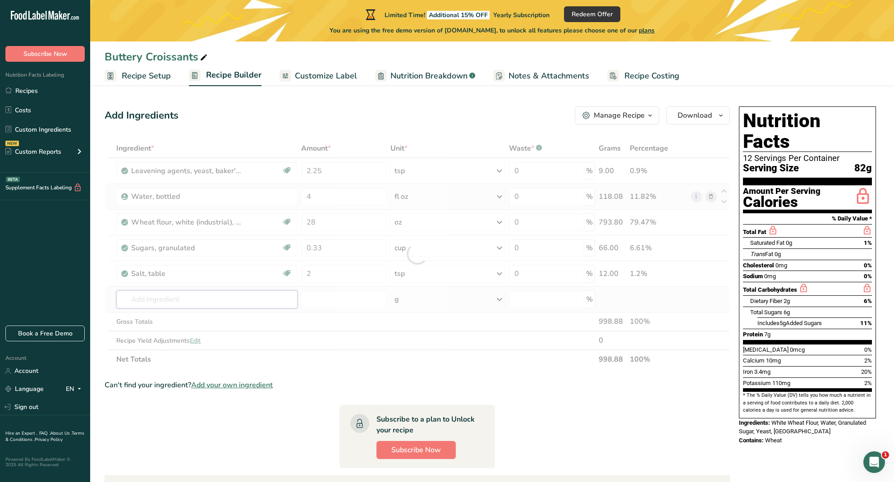
click at [178, 304] on div "Ingredient * Amount * Unit * Waste * .a-a{fill:#347362;}.b-a{fill:#fff;} Grams …" at bounding box center [417, 254] width 625 height 230
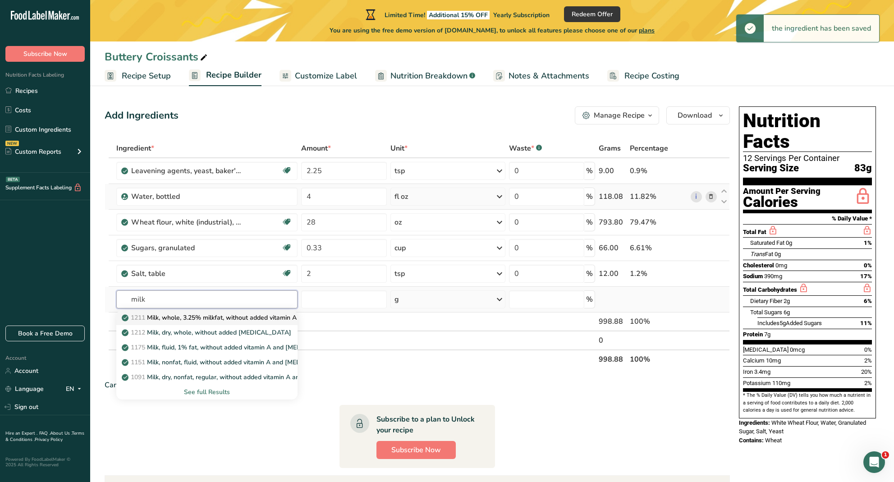
type input "milk"
click at [205, 320] on p "1211 Milk, whole, 3.25% milkfat, without added vitamin A and [MEDICAL_DATA]" at bounding box center [243, 317] width 240 height 9
type input "Milk, whole, 3.25% milkfat, without added vitamin A and [MEDICAL_DATA]"
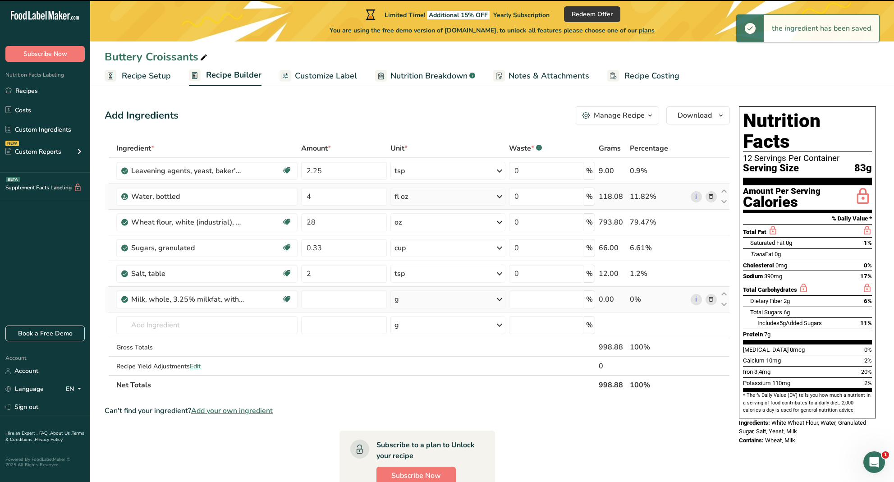
type input "0"
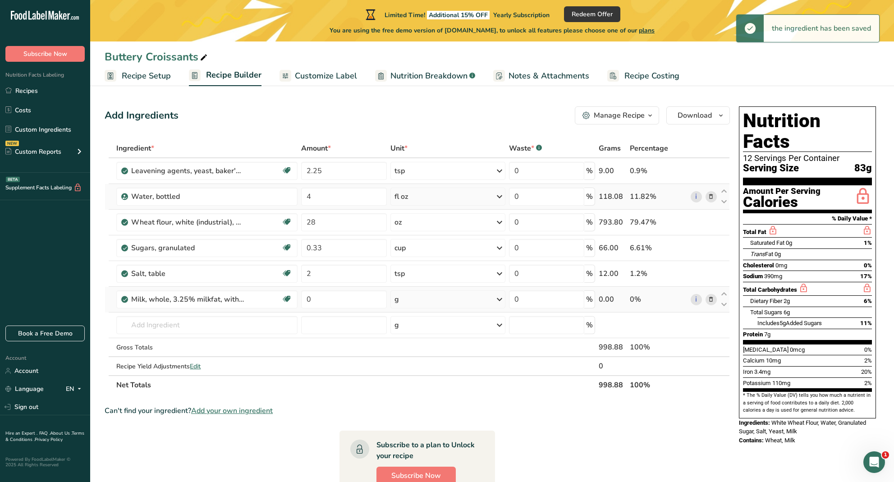
click at [419, 307] on div "g" at bounding box center [447, 299] width 115 height 18
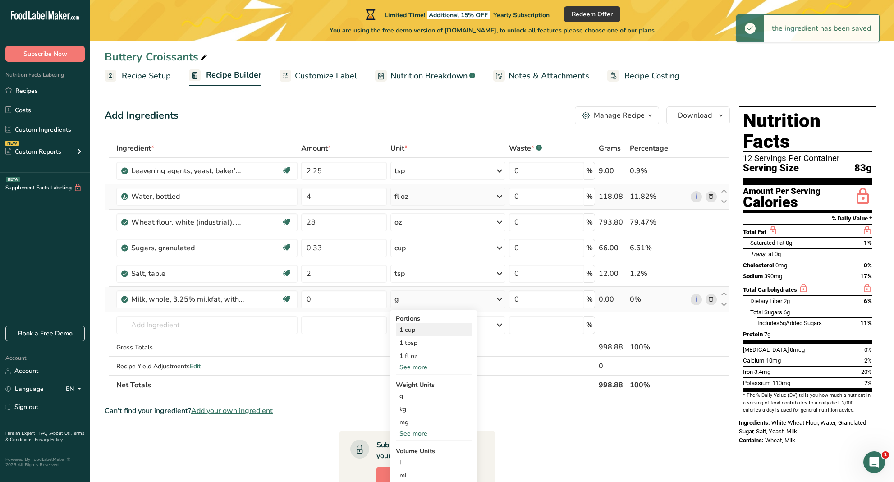
click at [419, 330] on div "1 cup" at bounding box center [434, 329] width 76 height 13
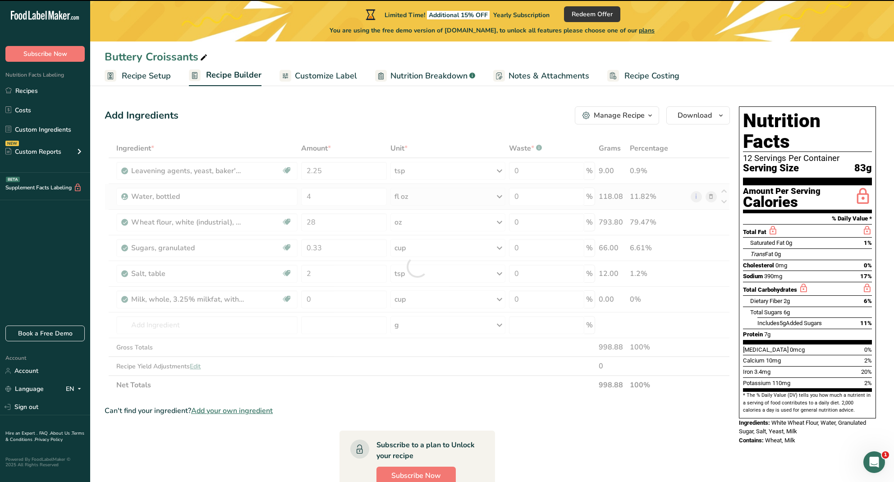
click at [332, 300] on div at bounding box center [417, 267] width 625 height 256
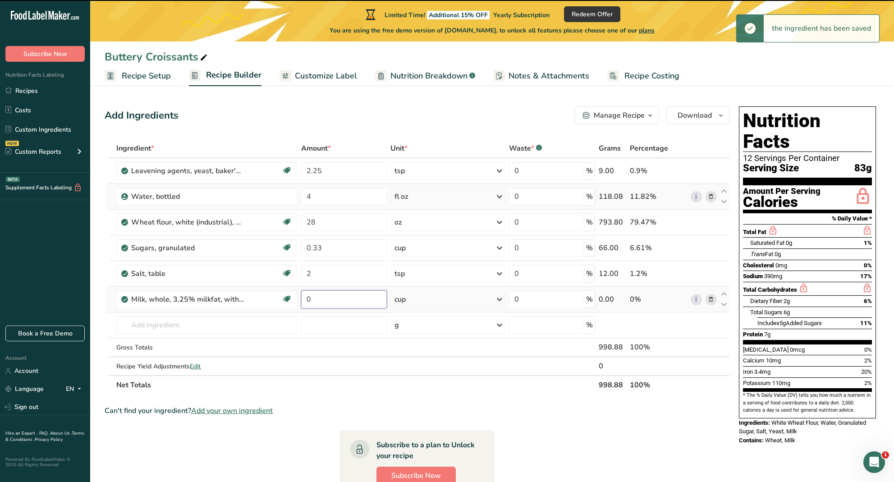
click at [329, 301] on input "0" at bounding box center [344, 299] width 86 height 18
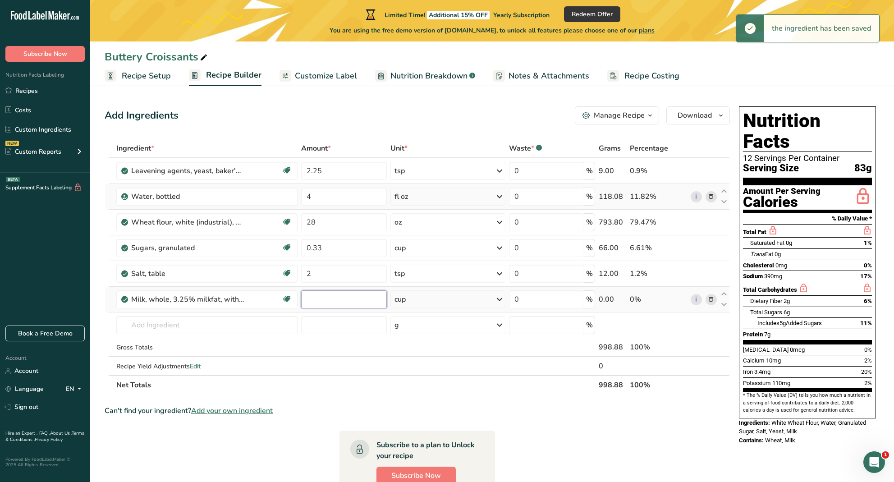
type input "2"
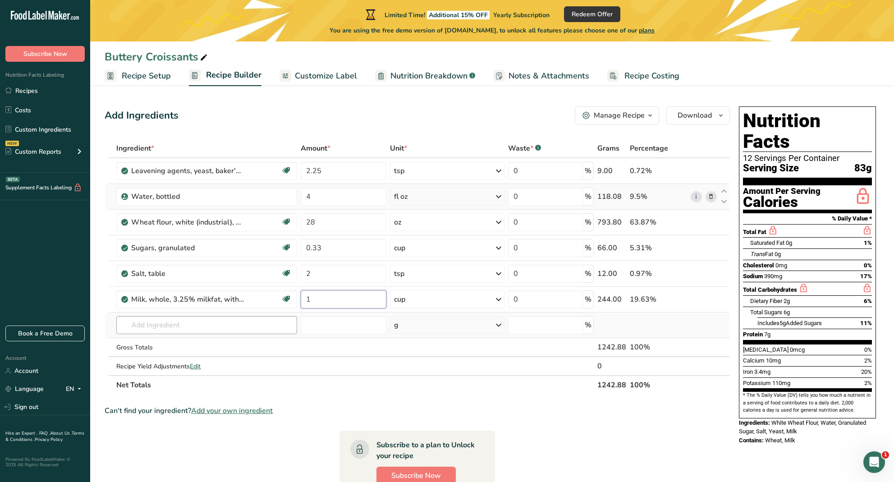
type input "1"
click at [250, 329] on div "Ingredient * Amount * Unit * Waste * .a-a{fill:#347362;}.b-a{fill:#fff;} Grams …" at bounding box center [417, 267] width 625 height 256
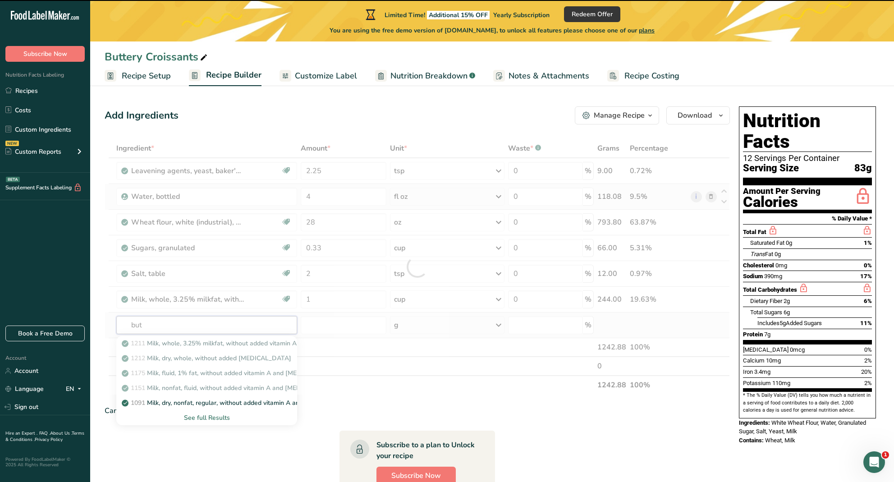
type input "butt"
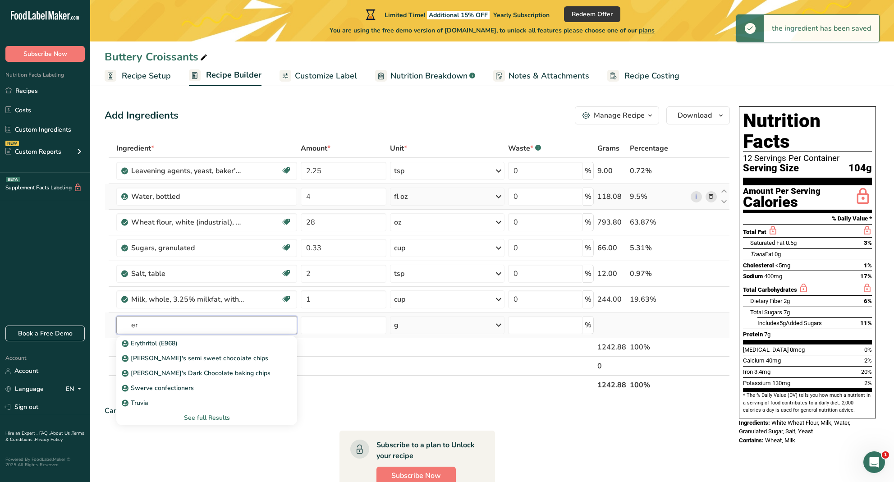
type input "e"
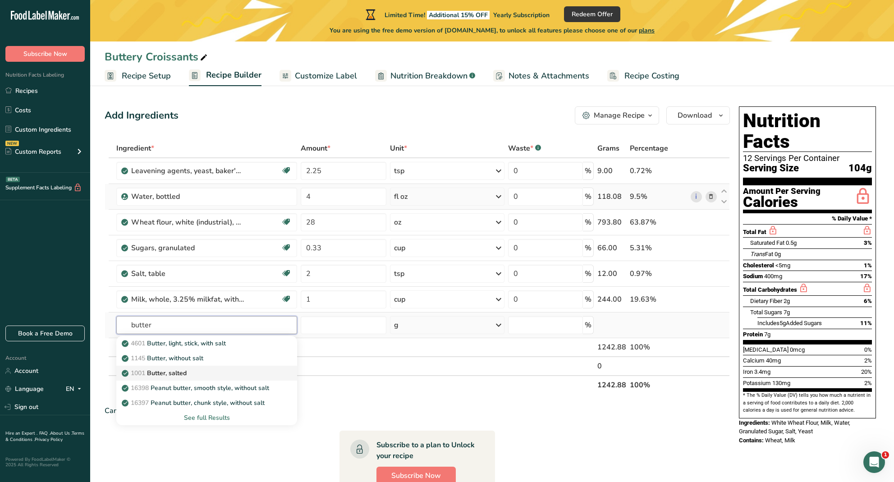
type input "butter"
click at [226, 370] on div "1001 Butter, salted" at bounding box center [199, 372] width 152 height 9
type input "Butter, salted"
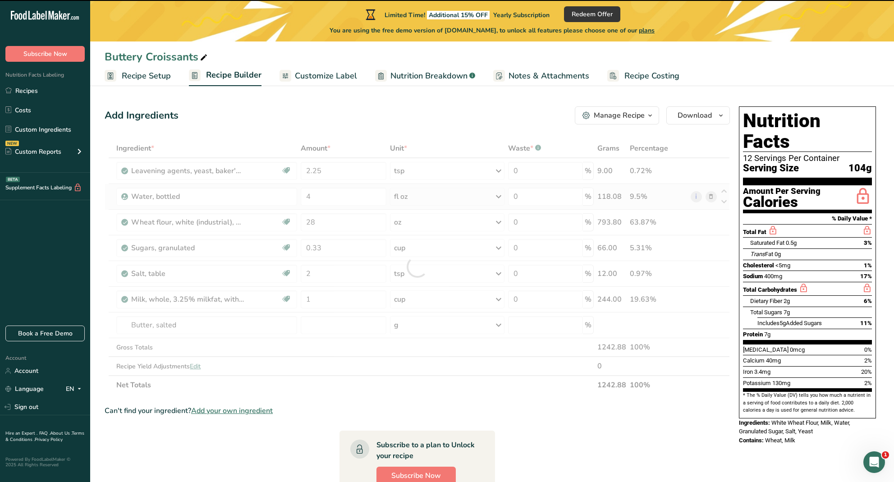
type input "0"
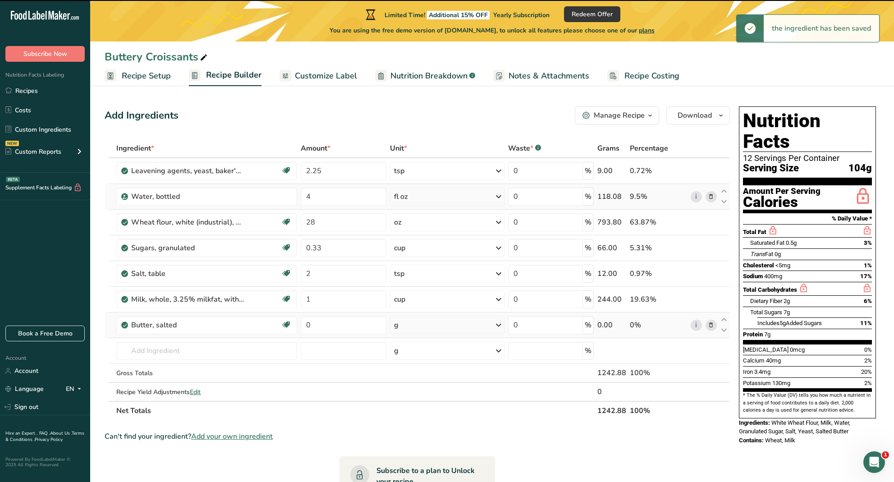
click at [435, 326] on div "g" at bounding box center [447, 325] width 114 height 18
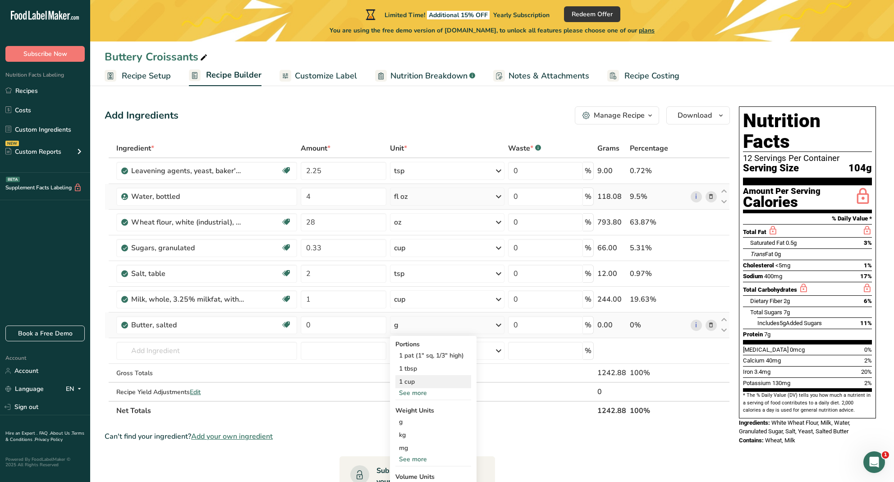
click at [419, 381] on div "1 cup" at bounding box center [433, 381] width 76 height 13
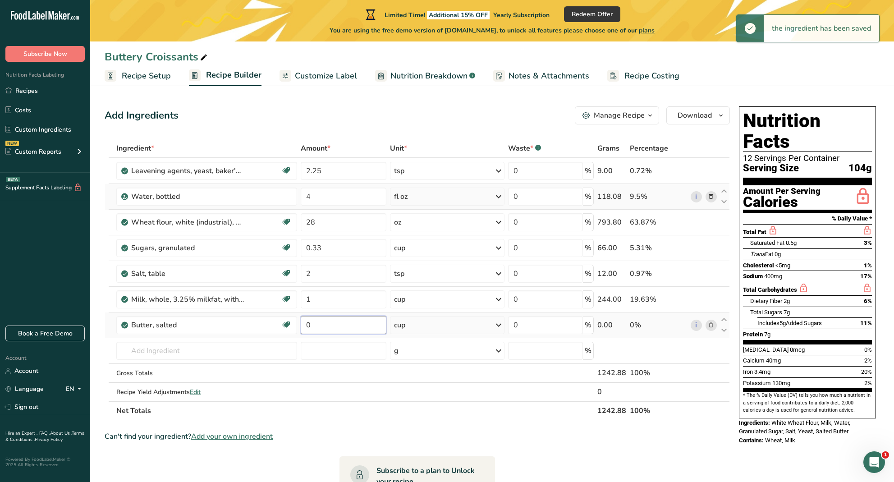
drag, startPoint x: 316, startPoint y: 326, endPoint x: 302, endPoint y: 326, distance: 14.0
click at [301, 326] on input "0" at bounding box center [344, 325] width 86 height 18
type input "1"
click at [216, 350] on div "Ingredient * Amount * Unit * Waste * .a-a{fill:#347362;}.b-a{fill:#fff;} Grams …" at bounding box center [417, 279] width 625 height 281
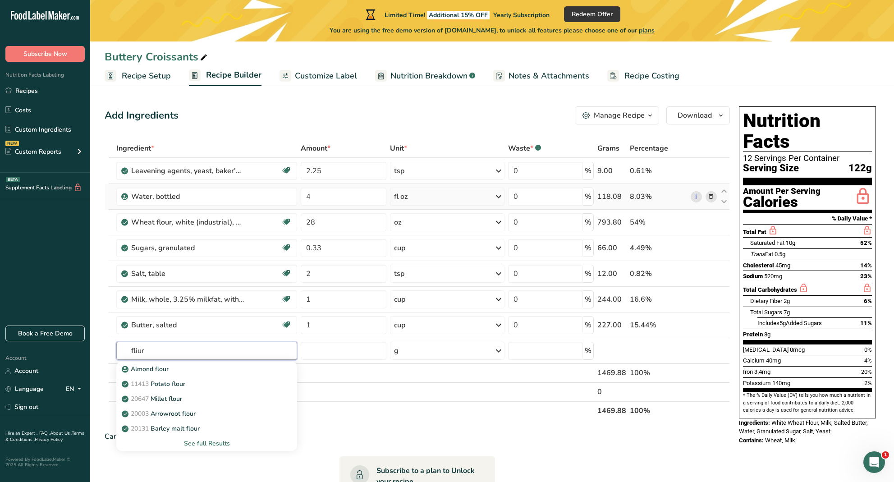
type input "flour"
drag, startPoint x: 215, startPoint y: 348, endPoint x: 205, endPoint y: 439, distance: 91.1
click at [205, 439] on div "See full Results" at bounding box center [206, 443] width 166 height 9
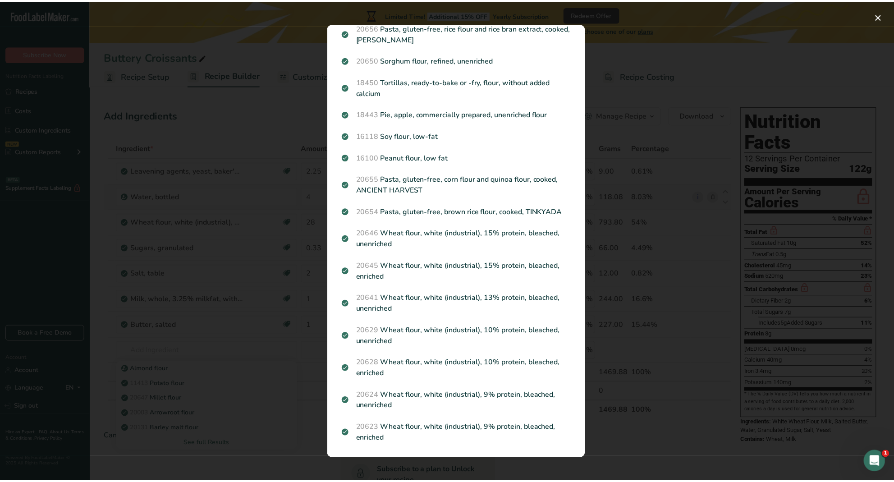
scroll to position [910, 0]
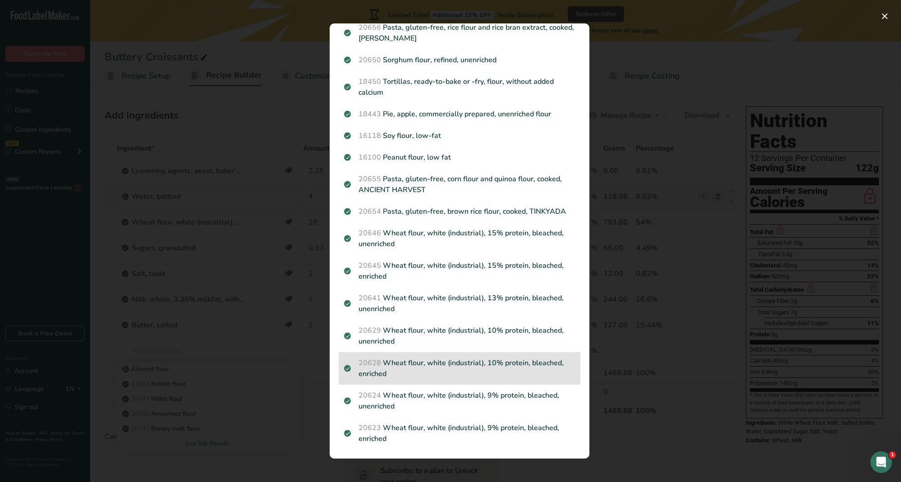
click at [460, 372] on p "20628 Wheat flour, white (industrial), 10% protein, bleached, enriched" at bounding box center [459, 368] width 231 height 22
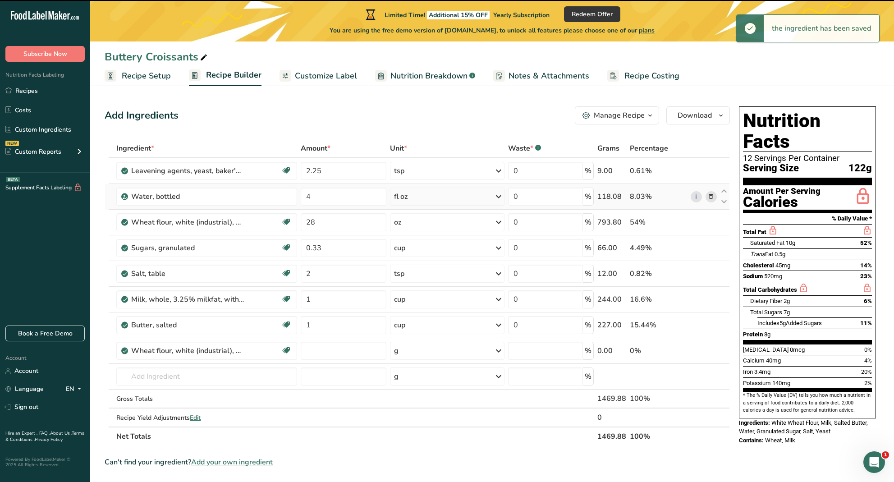
type input "0"
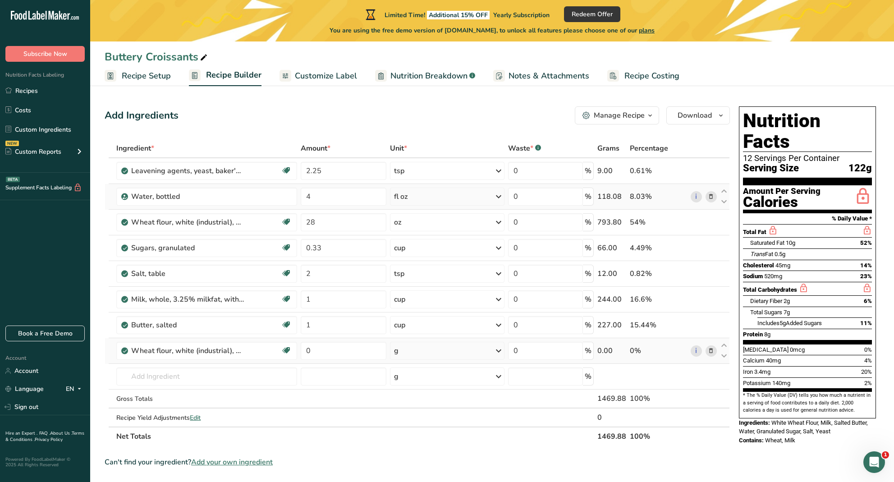
click at [435, 357] on div "g" at bounding box center [447, 351] width 114 height 18
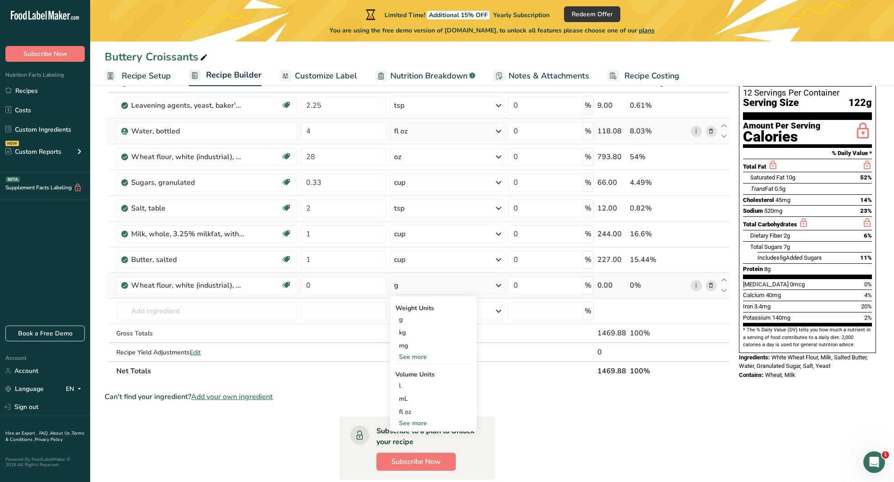
scroll to position [69, 0]
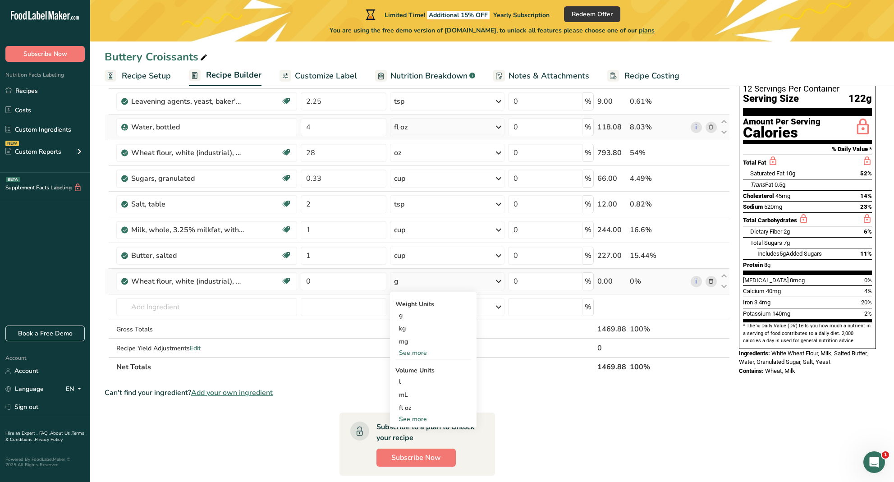
click at [496, 283] on icon at bounding box center [498, 281] width 11 height 16
click at [497, 282] on icon at bounding box center [498, 281] width 11 height 16
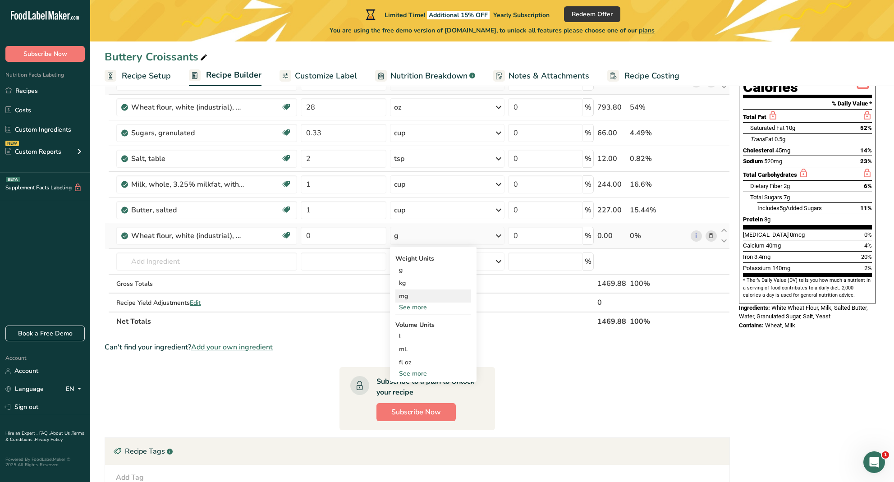
scroll to position [117, 0]
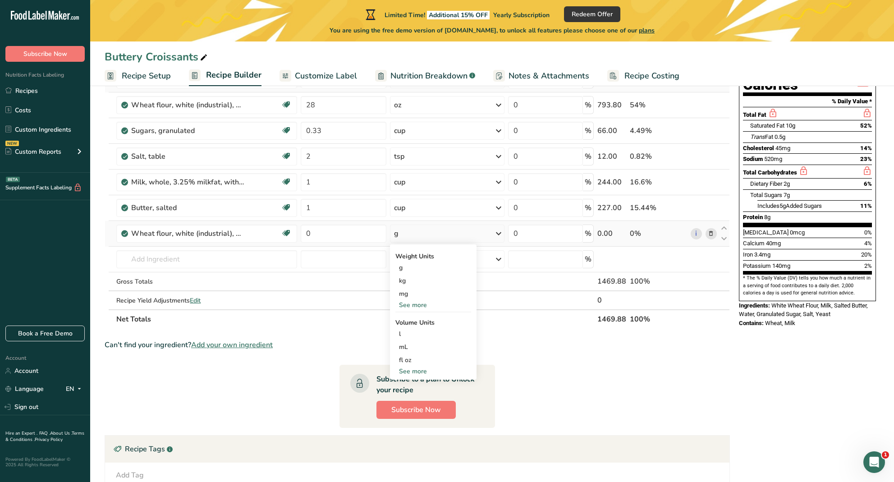
click at [416, 305] on div "See more" at bounding box center [433, 304] width 76 height 9
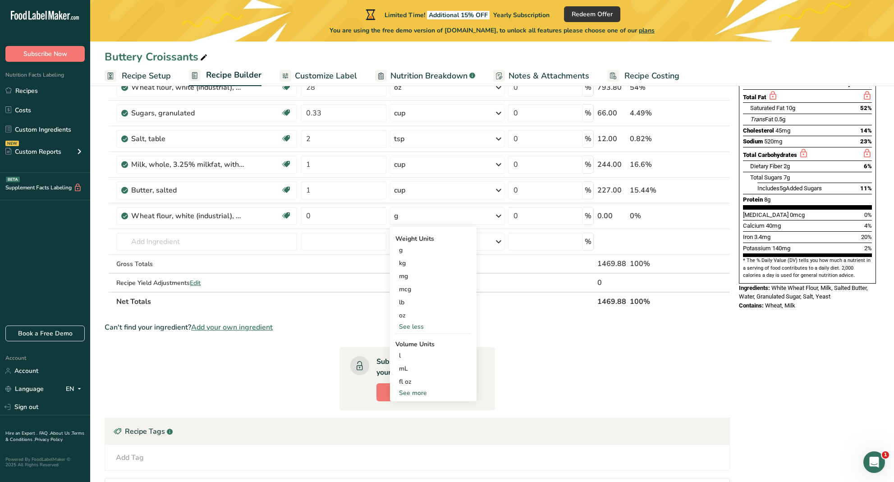
scroll to position [151, 0]
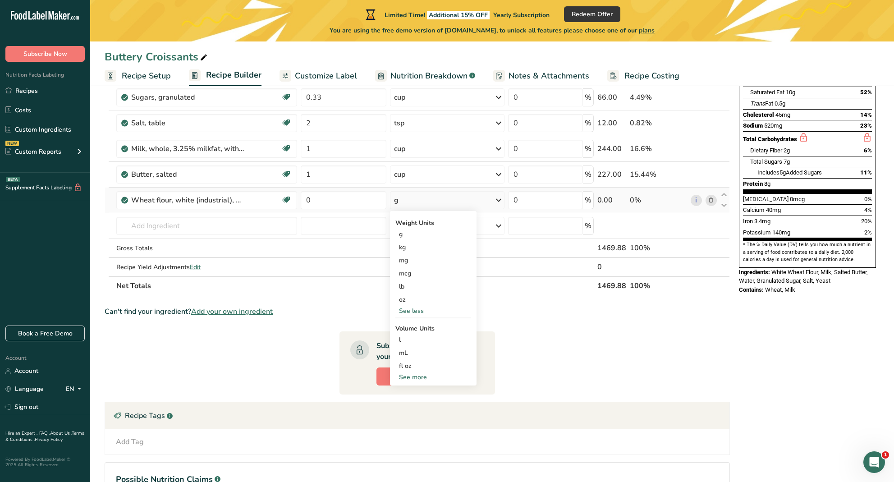
click at [419, 376] on div "See more" at bounding box center [433, 376] width 76 height 9
select select "22"
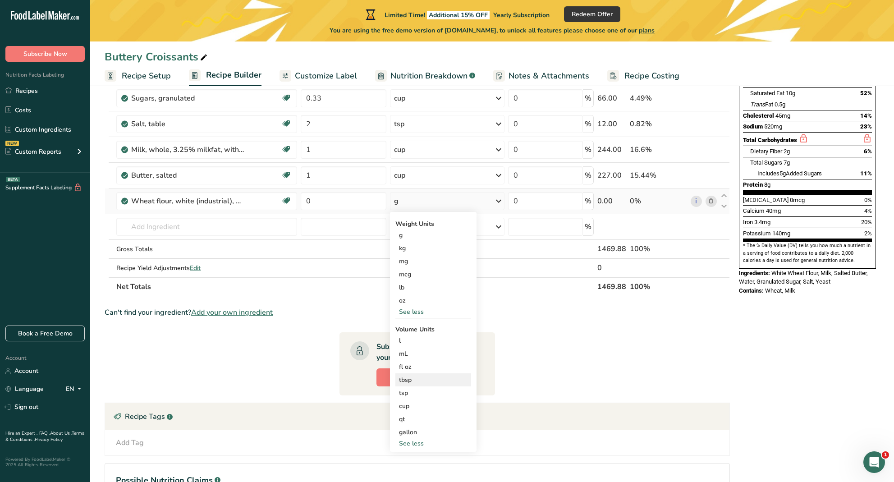
click at [420, 380] on div "tbsp" at bounding box center [433, 379] width 69 height 9
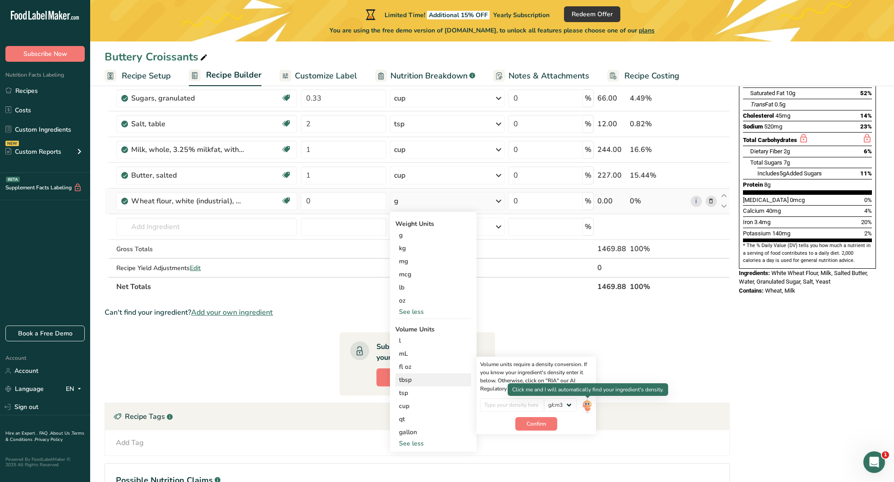
click at [590, 407] on img at bounding box center [587, 406] width 10 height 16
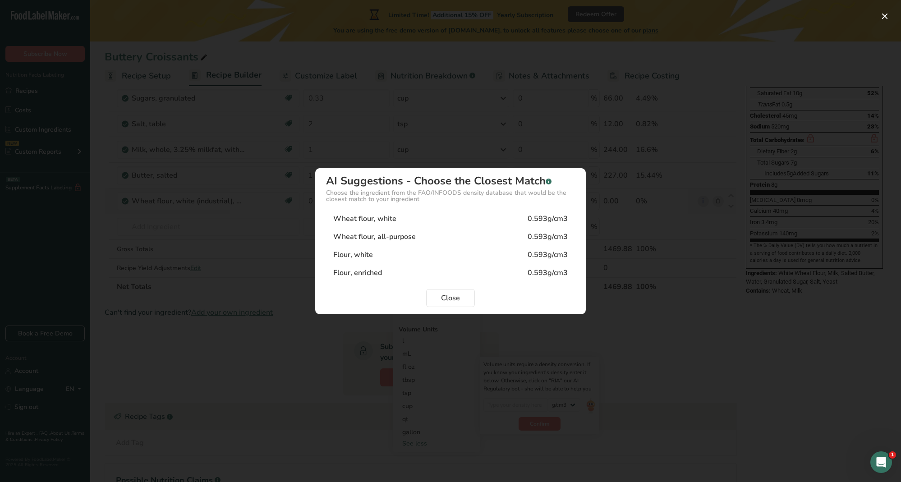
click at [431, 256] on div "Flour, white 0.593g/cm3" at bounding box center [450, 255] width 249 height 18
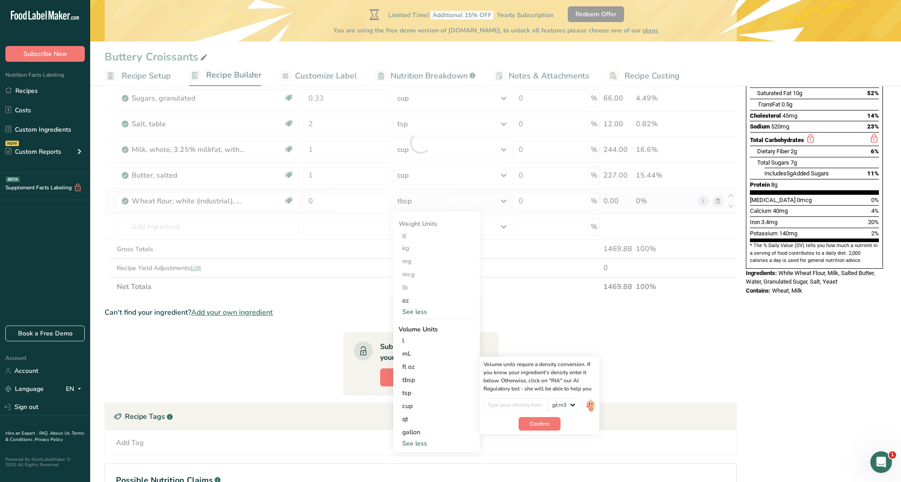
type input "0.593"
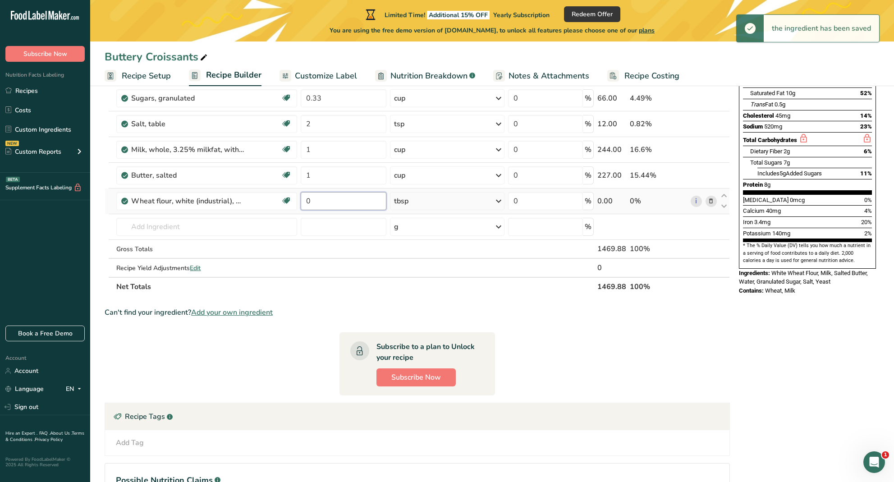
click at [360, 202] on input "0" at bounding box center [344, 201] width 86 height 18
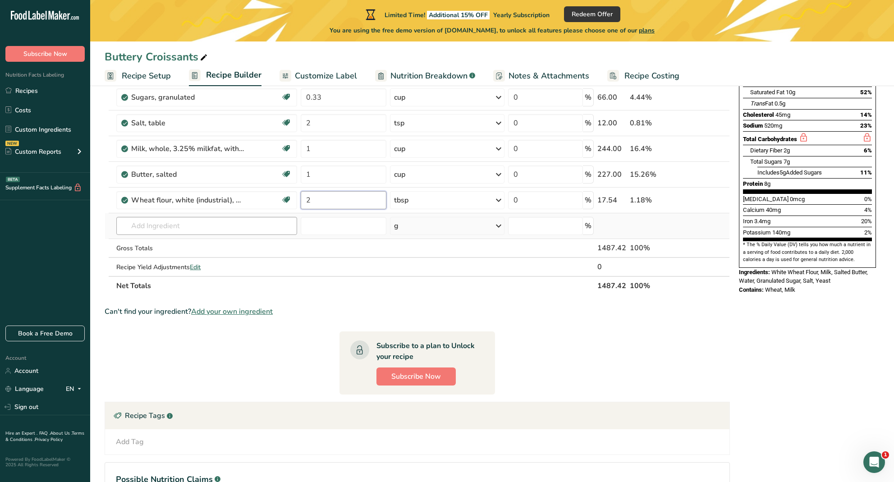
scroll to position [152, 0]
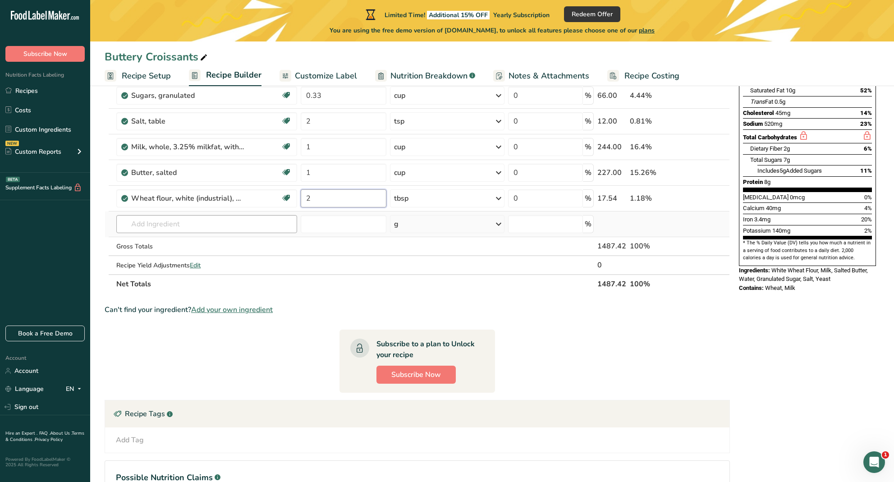
type input "2"
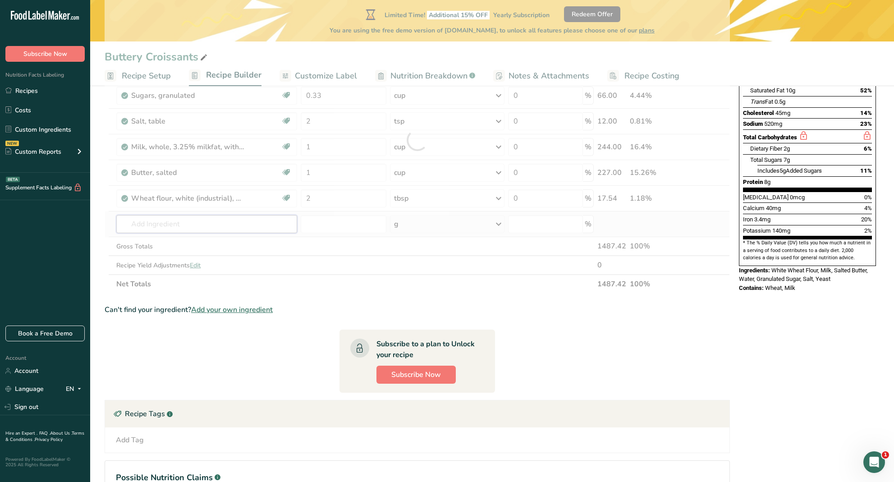
click at [211, 230] on div "Ingredient * Amount * Unit * Waste * .a-a{fill:#347362;}.b-a{fill:#fff;} Grams …" at bounding box center [417, 139] width 625 height 307
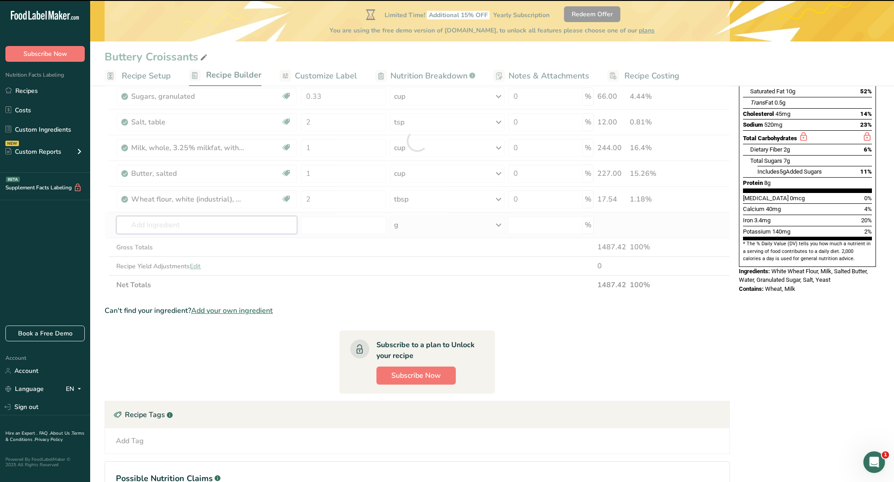
scroll to position [151, 0]
type input "egg"
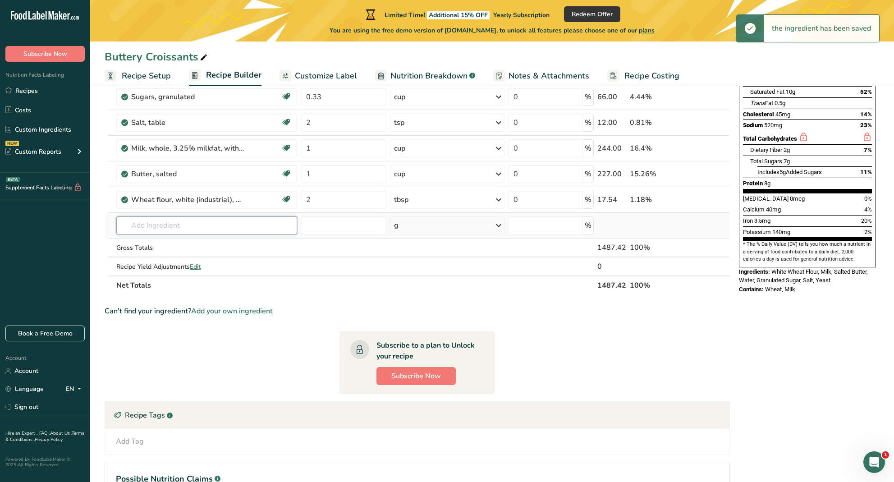
click at [211, 229] on input "text" at bounding box center [206, 225] width 181 height 18
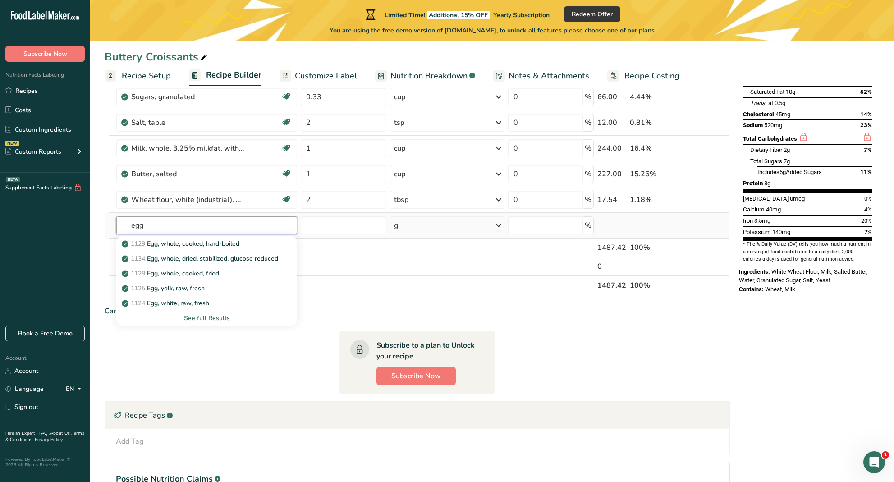
type input "egg"
click at [216, 318] on div "See full Results" at bounding box center [206, 317] width 166 height 9
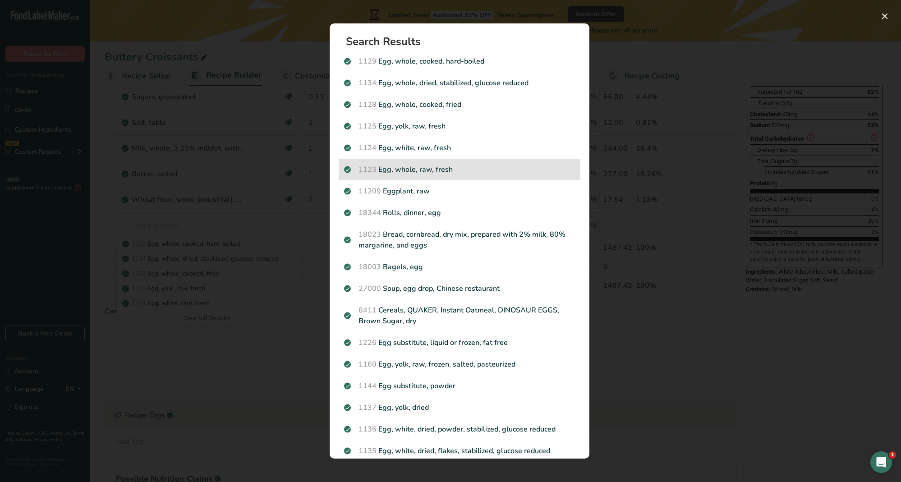
click at [471, 169] on p "1123 Egg, whole, raw, fresh" at bounding box center [459, 169] width 231 height 11
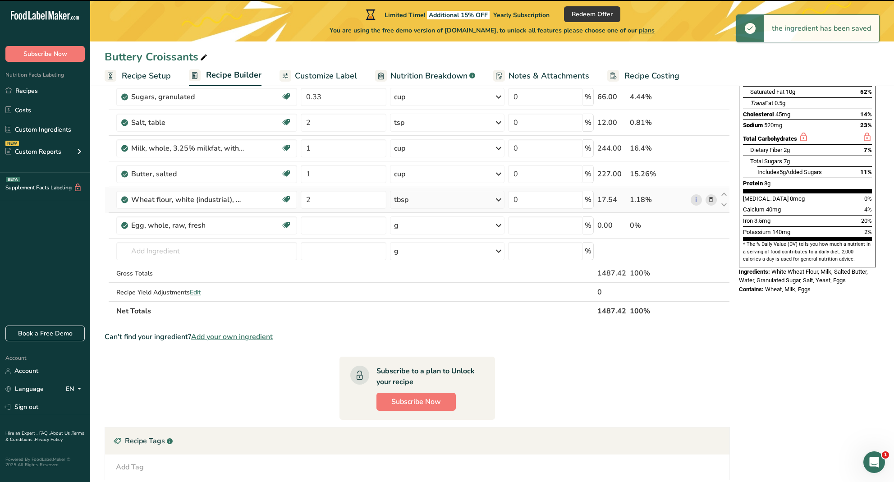
type input "0"
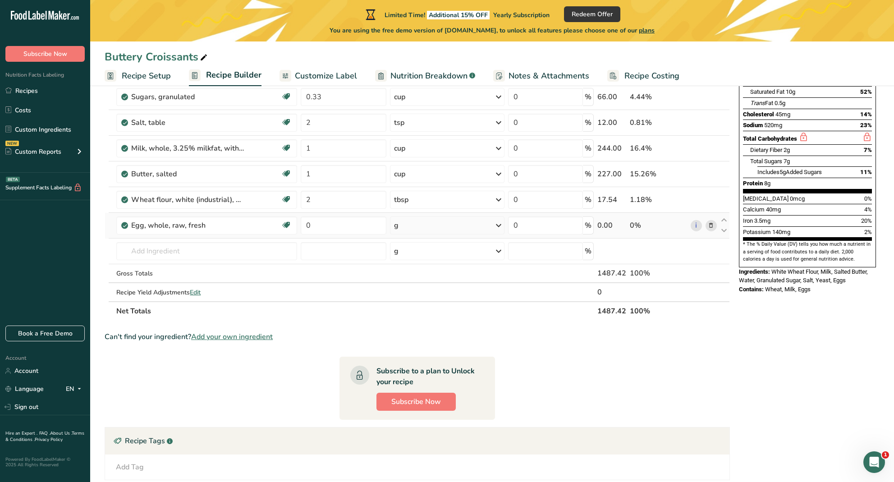
click at [437, 223] on div "g" at bounding box center [447, 225] width 114 height 18
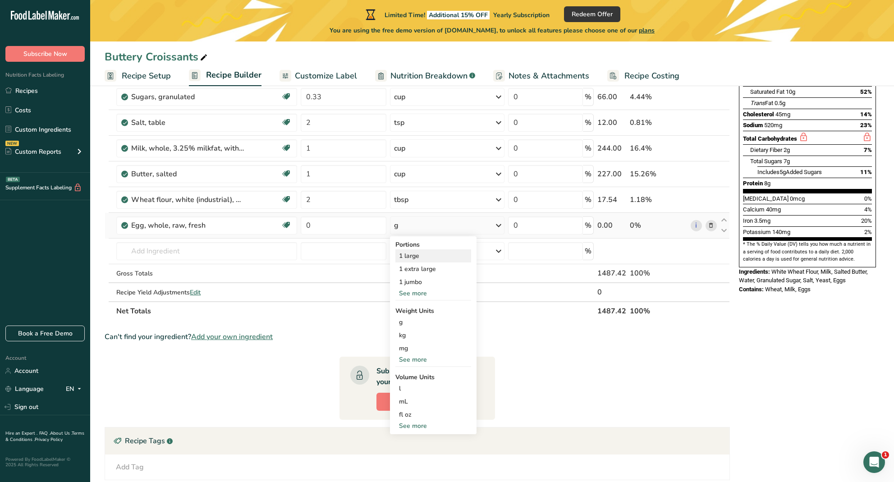
click at [420, 256] on div "1 large" at bounding box center [433, 255] width 76 height 13
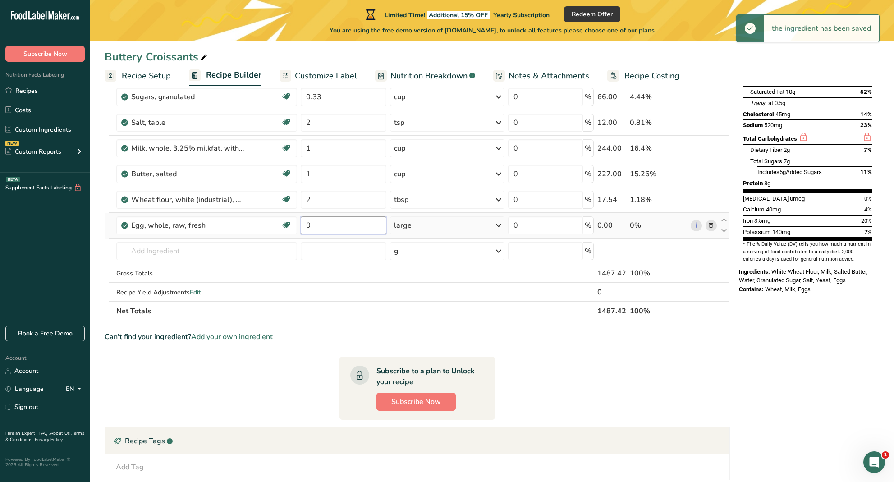
click at [315, 226] on input "0" at bounding box center [344, 225] width 86 height 18
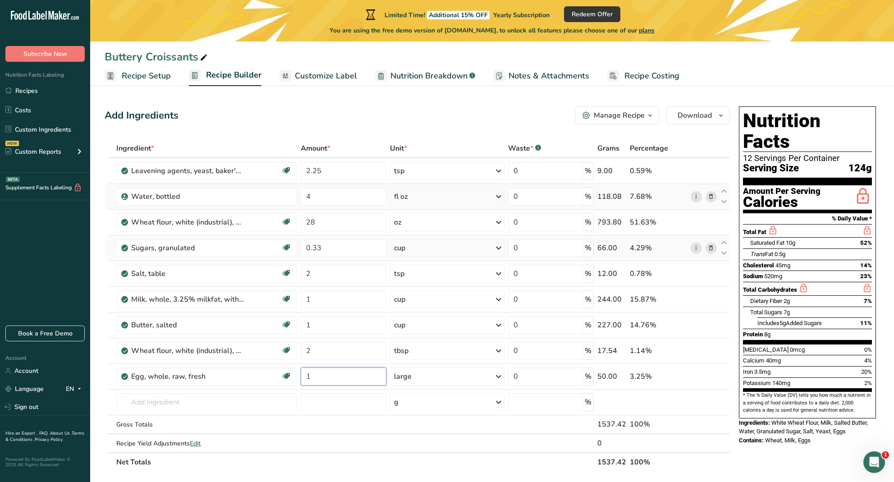
scroll to position [0, 0]
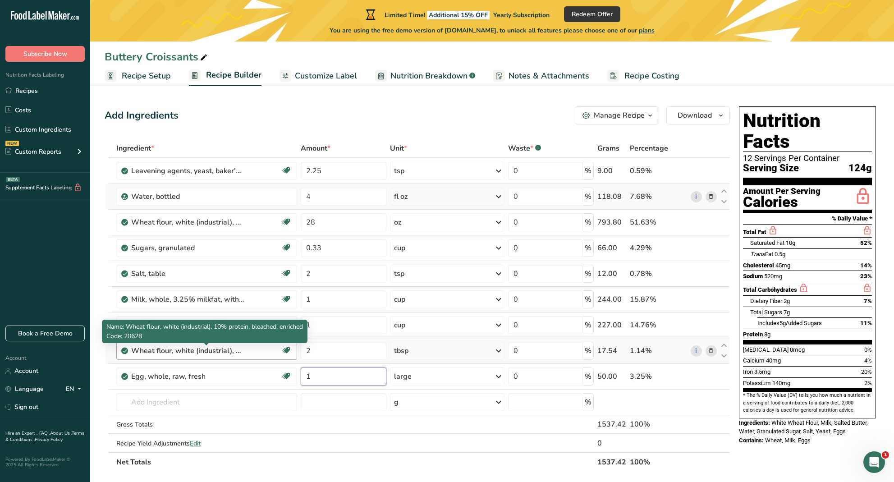
type input "1"
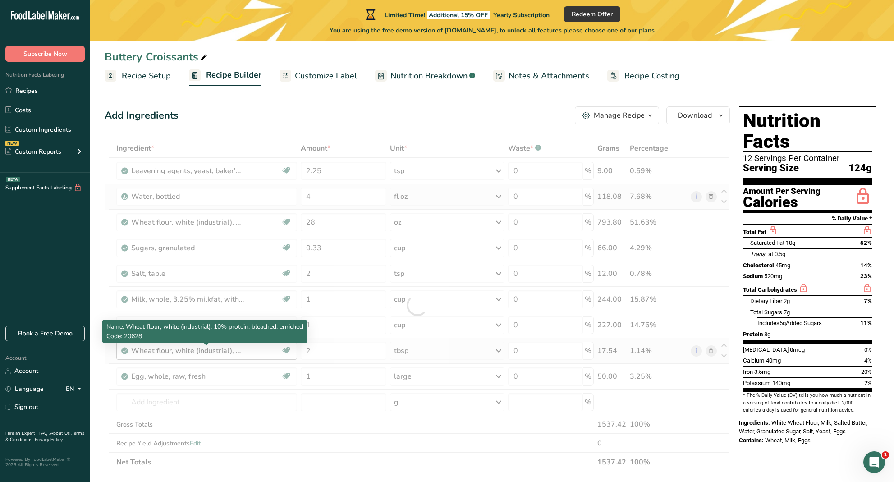
click at [242, 353] on div "Ingredient * Amount * Unit * Waste * .a-a{fill:#347362;}.b-a{fill:#fff;} Grams …" at bounding box center [417, 305] width 625 height 333
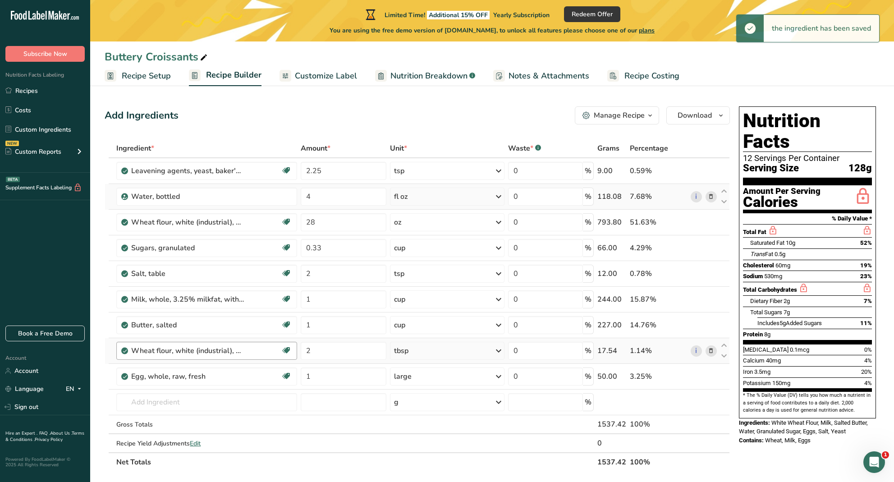
click at [255, 348] on div "Wheat flour, white (industrial), 10% protein, bleached, enriched" at bounding box center [206, 350] width 150 height 11
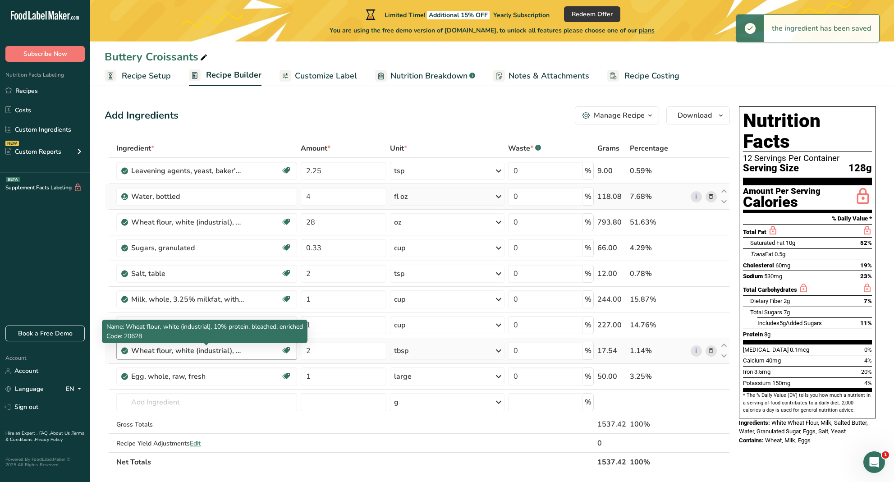
click at [226, 352] on div "Wheat flour, white (industrial), 10% protein, bleached, enriched" at bounding box center [187, 350] width 113 height 11
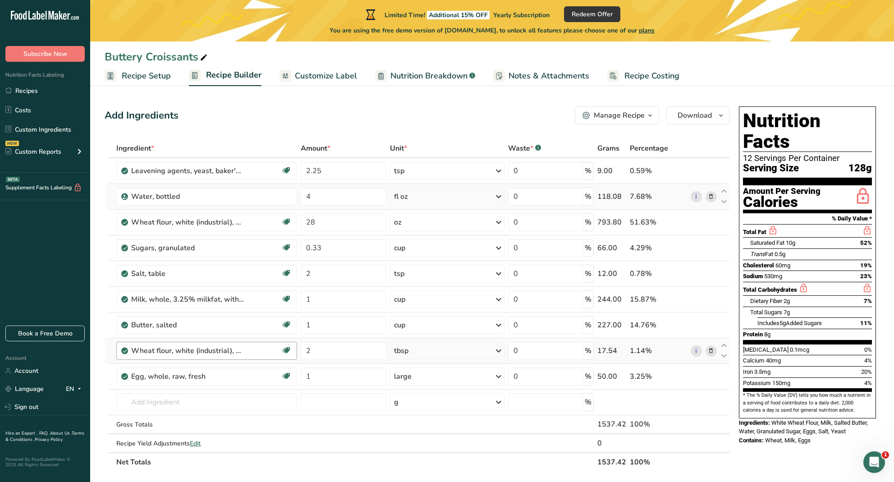
click at [253, 350] on div "Wheat flour, white (industrial), 10% protein, bleached, enriched" at bounding box center [206, 350] width 150 height 11
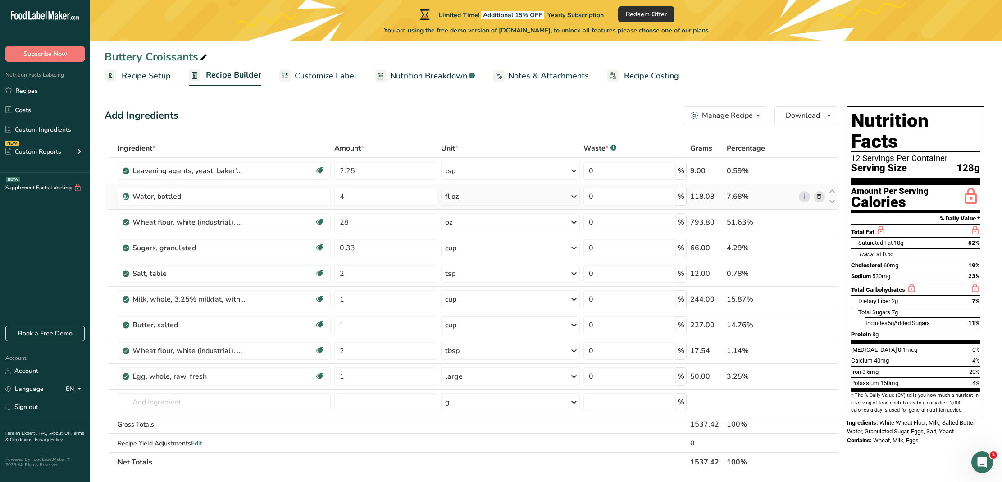
click at [644, 11] on span "Redeem Offer" at bounding box center [646, 13] width 41 height 9
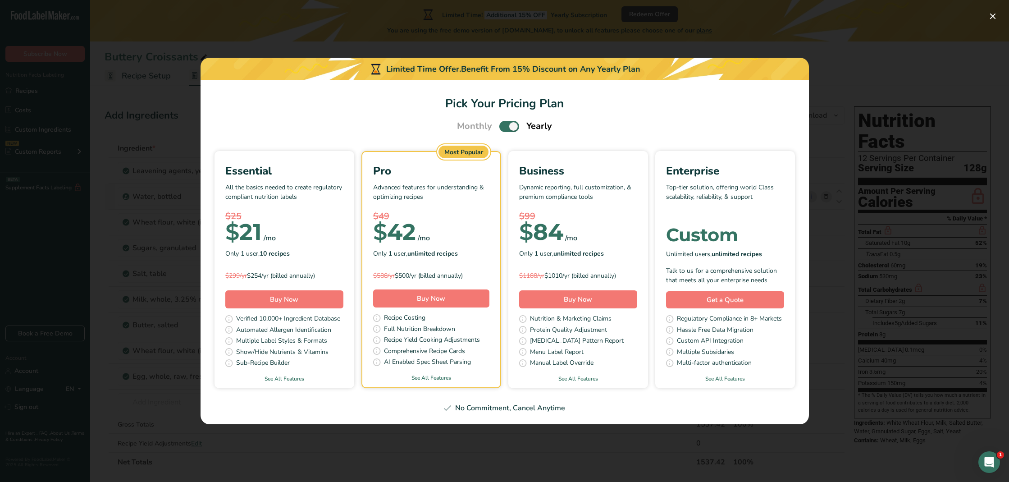
click at [168, 224] on div "Pick Your Pricing Plan Modal" at bounding box center [504, 241] width 1009 height 482
